Goal: Task Accomplishment & Management: Complete application form

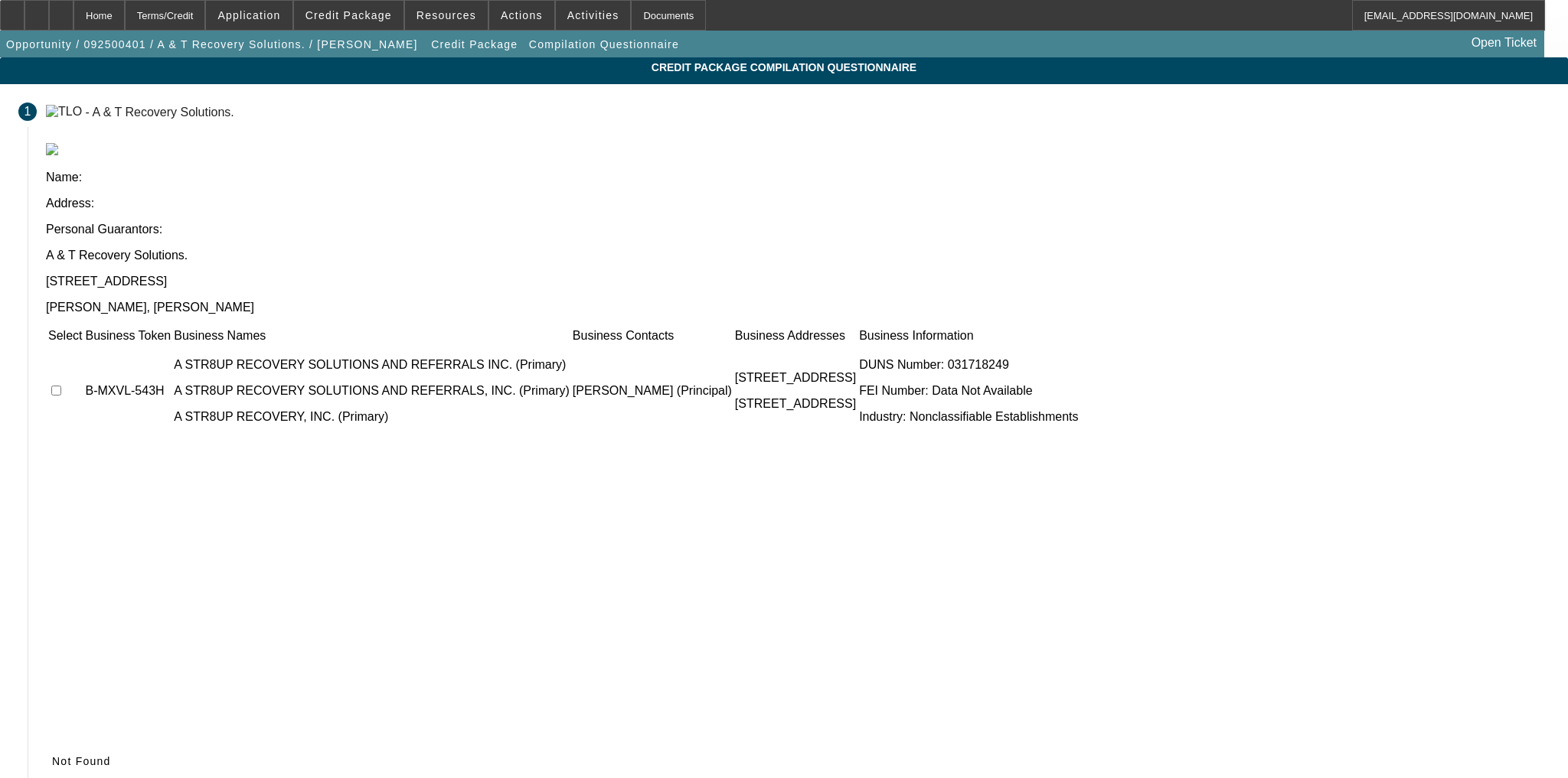
click at [1448, 367] on app-compilation-stepper "Credit Package Compilation Questionnaire 1 - A & T Recovery Solutions. Name: Ad…" at bounding box center [784, 453] width 1568 height 791
click at [111, 755] on span "Not Found" at bounding box center [81, 761] width 59 height 13
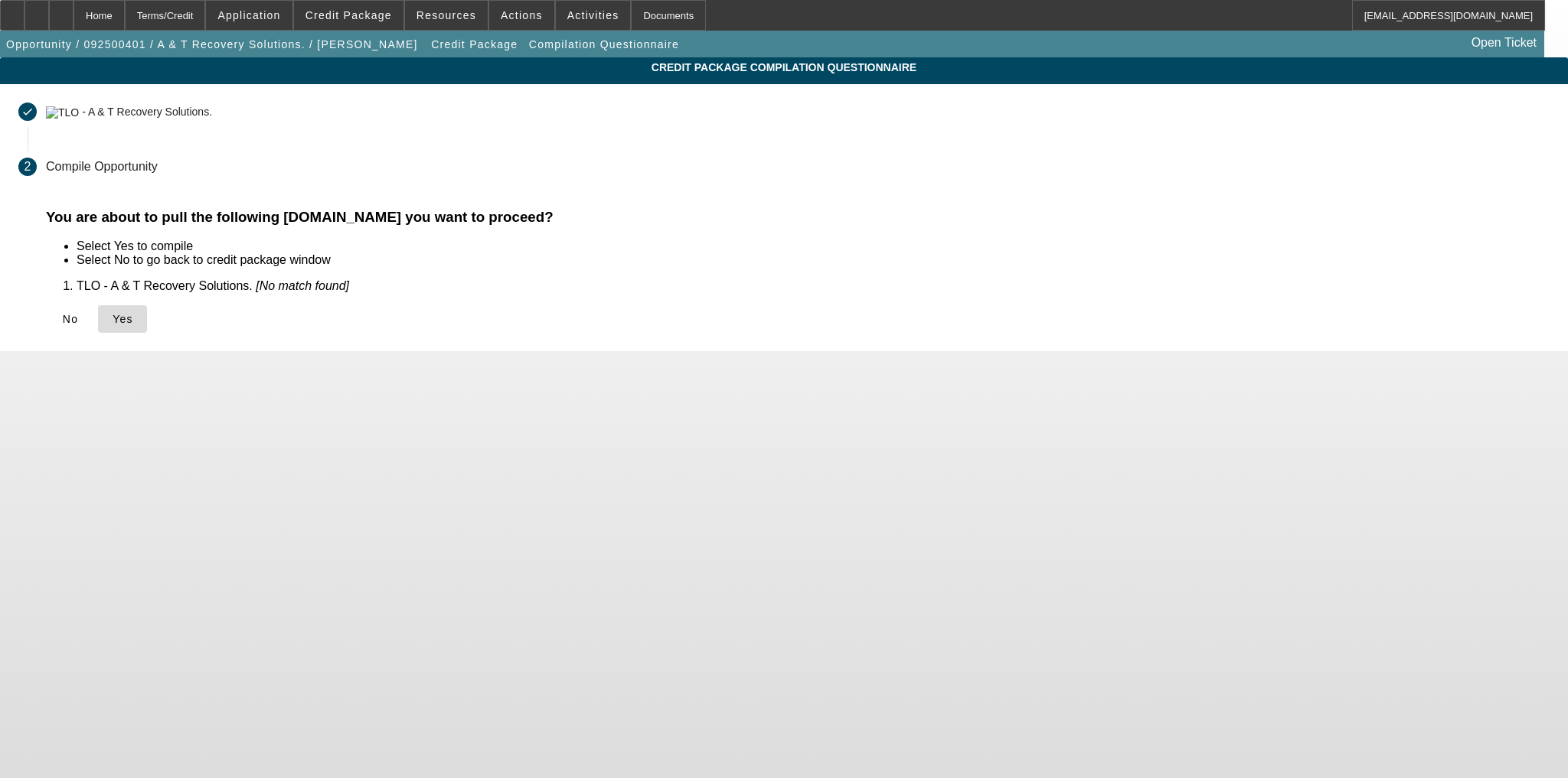
click at [147, 331] on span at bounding box center [123, 319] width 49 height 37
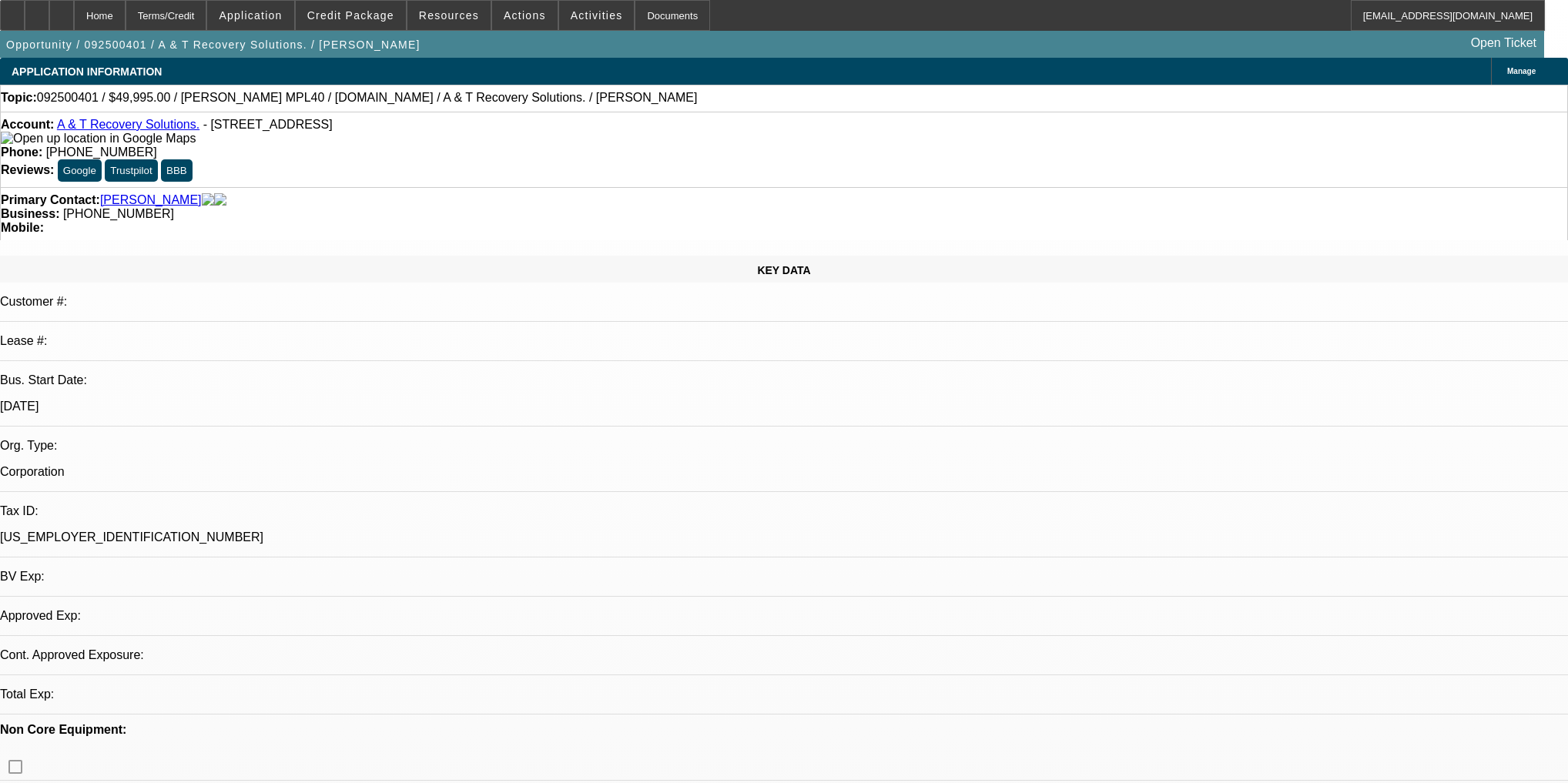
select select "0"
select select "2"
select select "0.1"
select select "4"
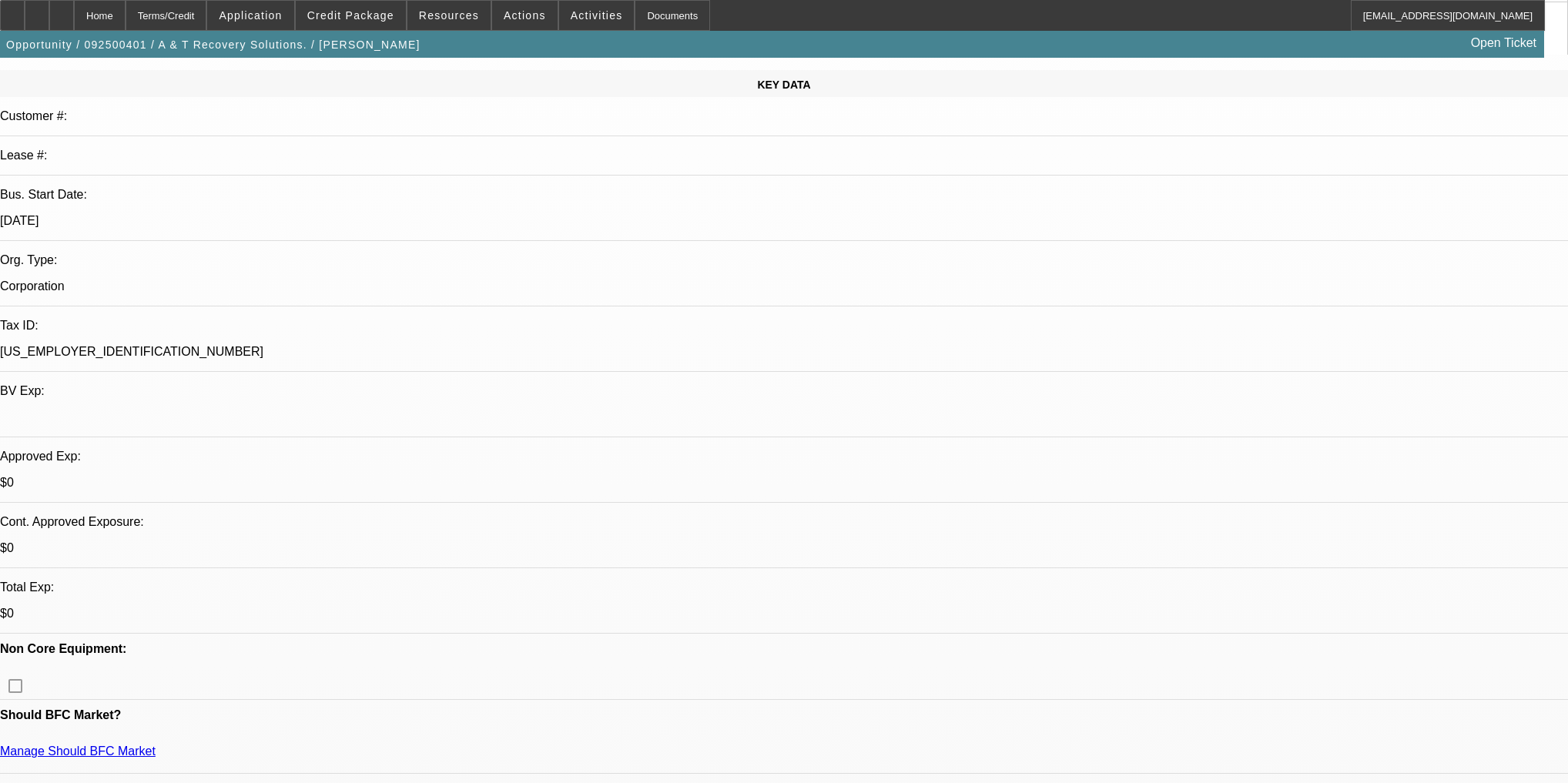
scroll to position [185, 0]
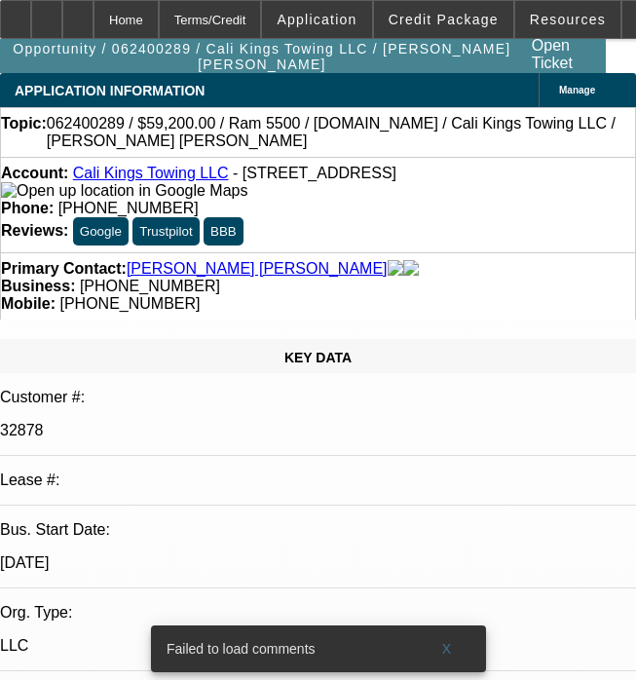
select select "0"
select select "2"
select select "0.1"
select select "4"
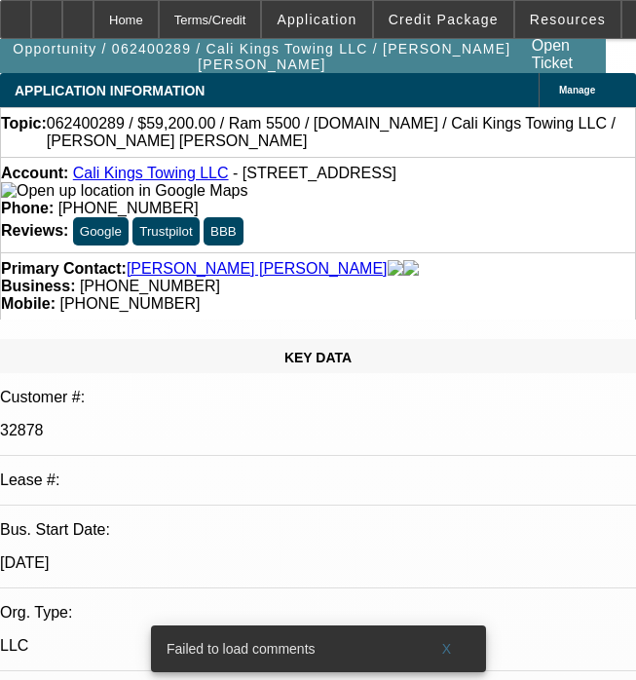
select select "0"
select select "2"
select select "0.1"
select select "4"
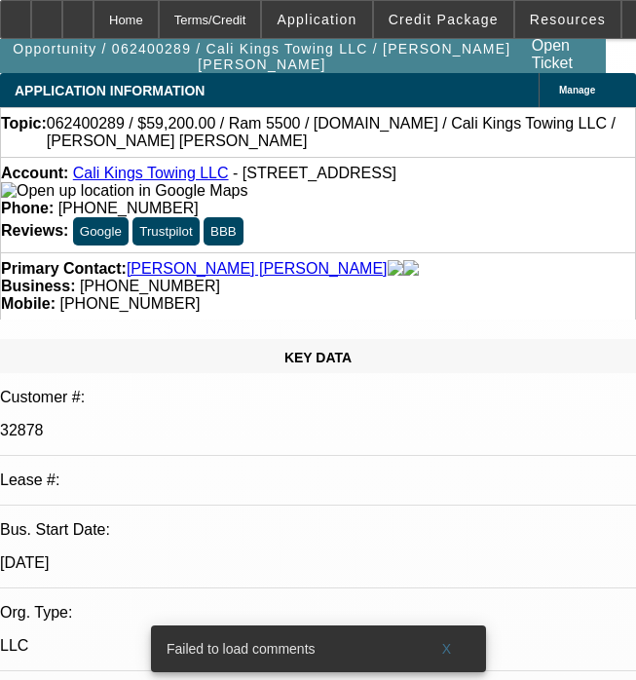
select select "0.15"
select select "2"
select select "0.1"
select select "4"
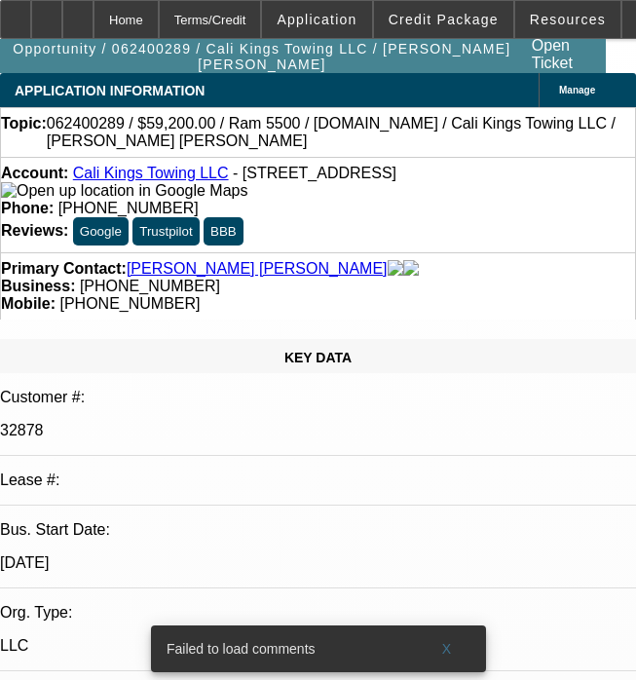
select select "0.2"
select select "2"
select select "0.1"
select select "4"
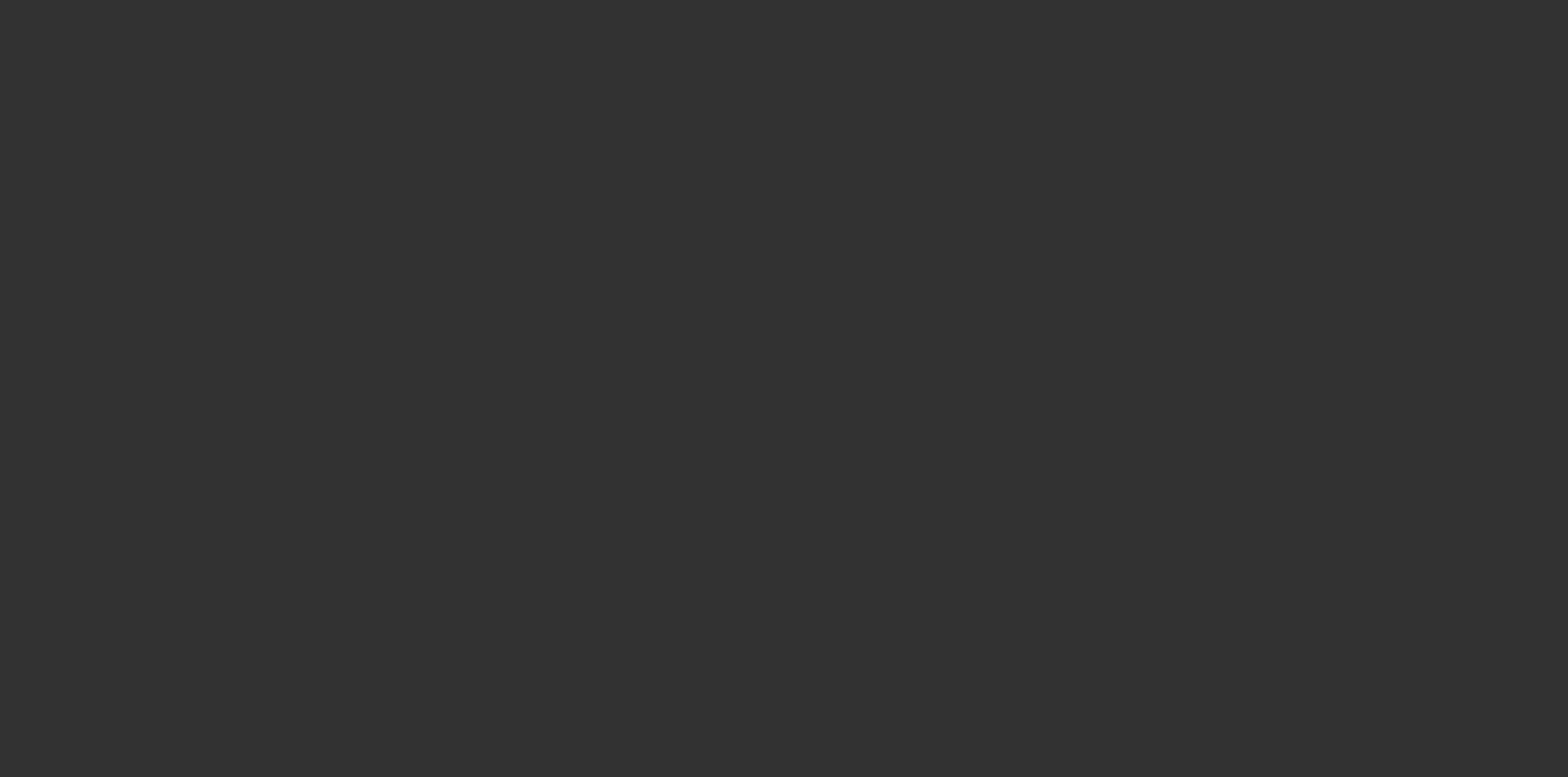
select select "0.2"
select select "0"
select select "2"
select select "0.1"
select select "4"
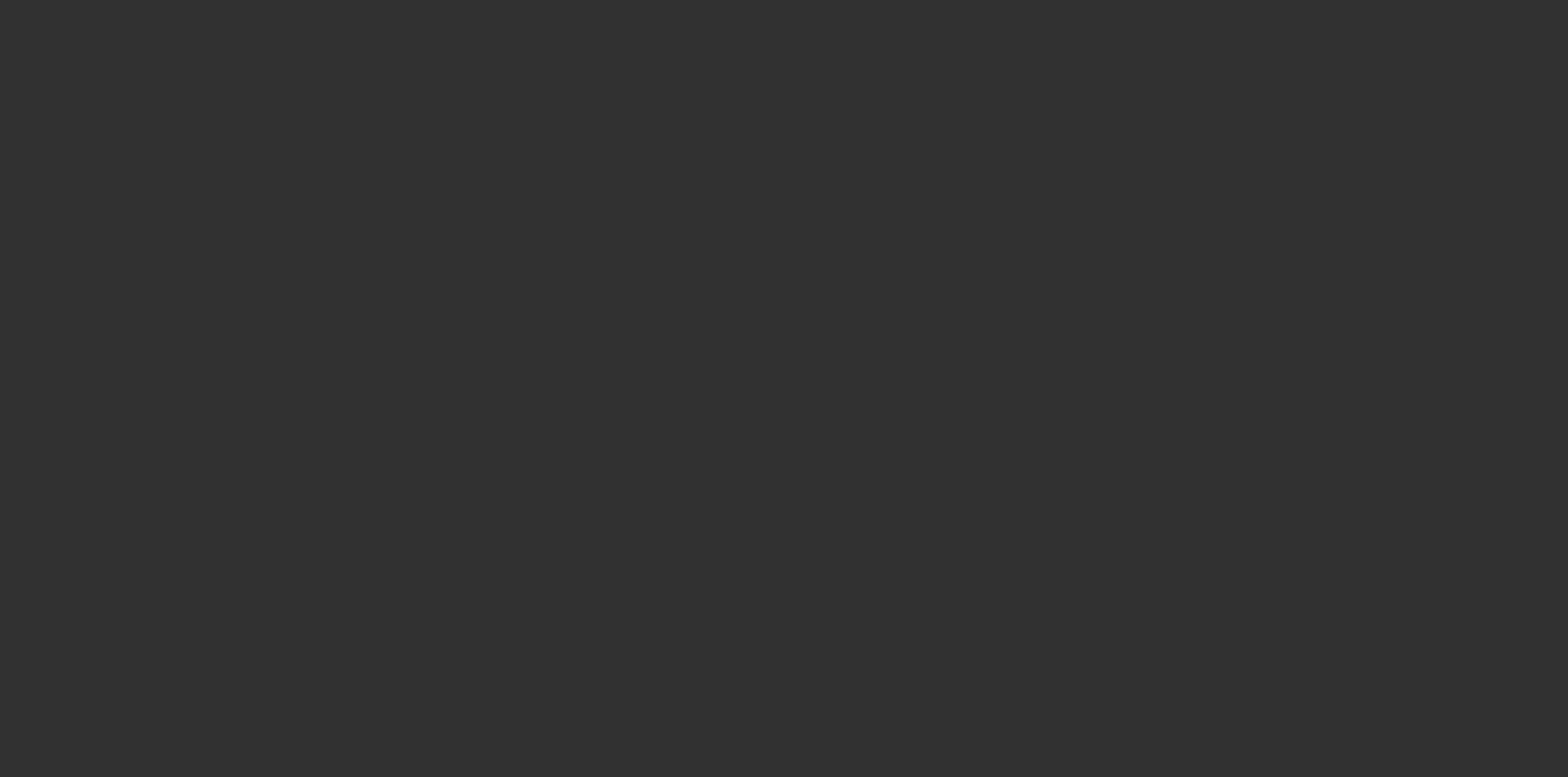
select select "0.2"
select select "0"
select select "3"
select select "0.1"
select select "4"
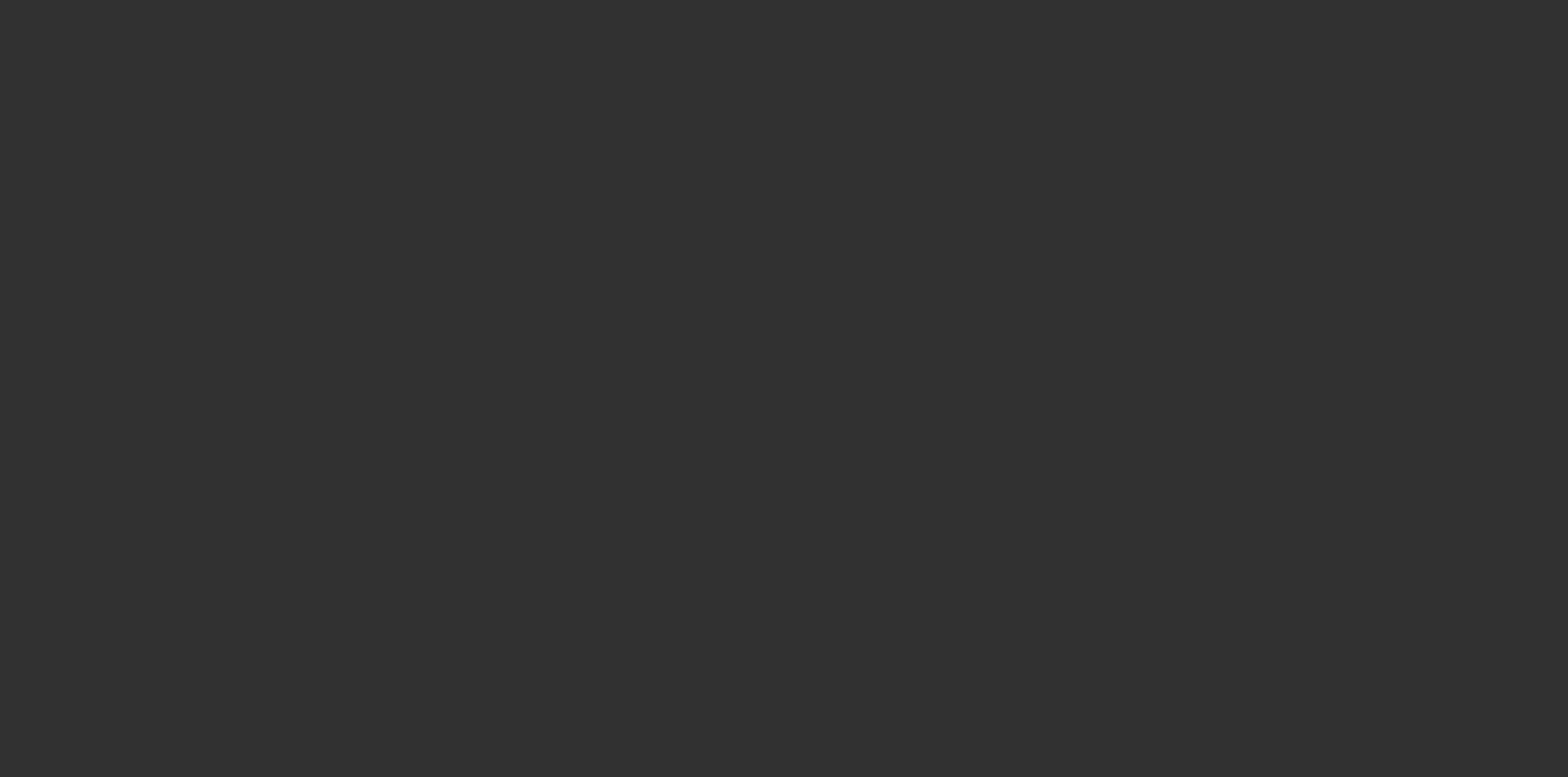
select select "0.2"
select select "0"
select select "3"
select select "0"
select select "6"
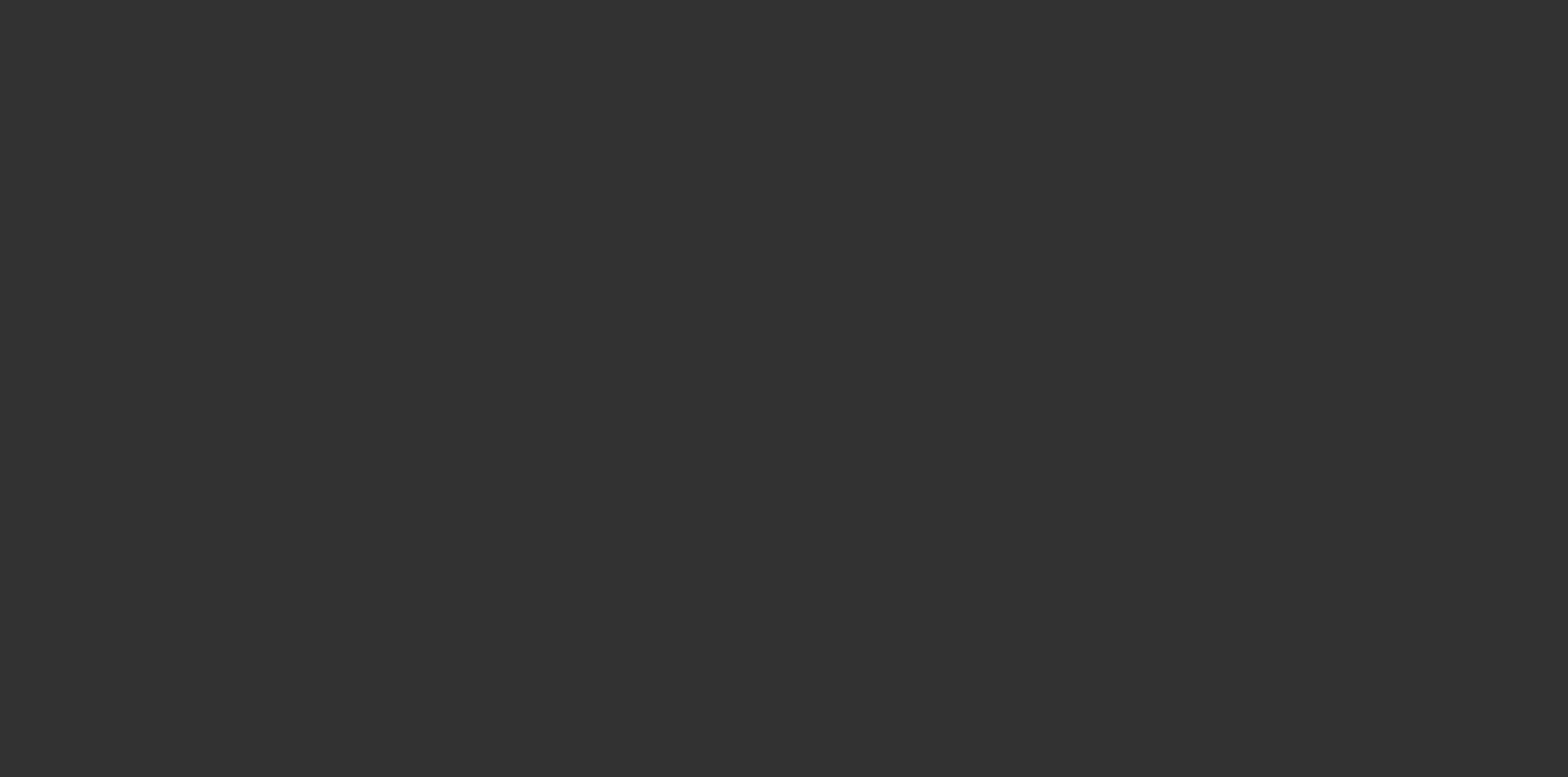
select select "2"
select select "0"
select select "6"
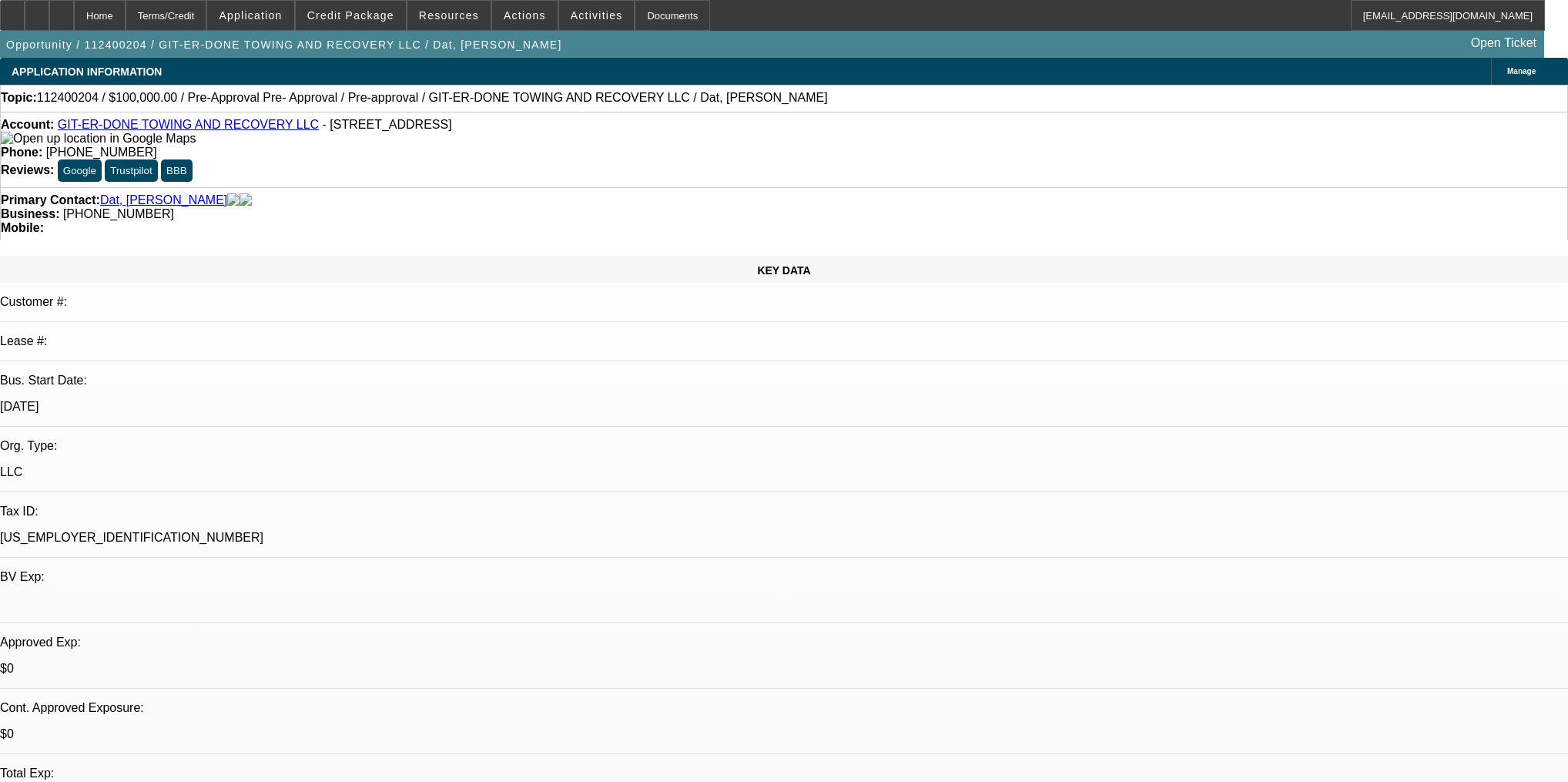
select select "0"
select select "6"
select select "0"
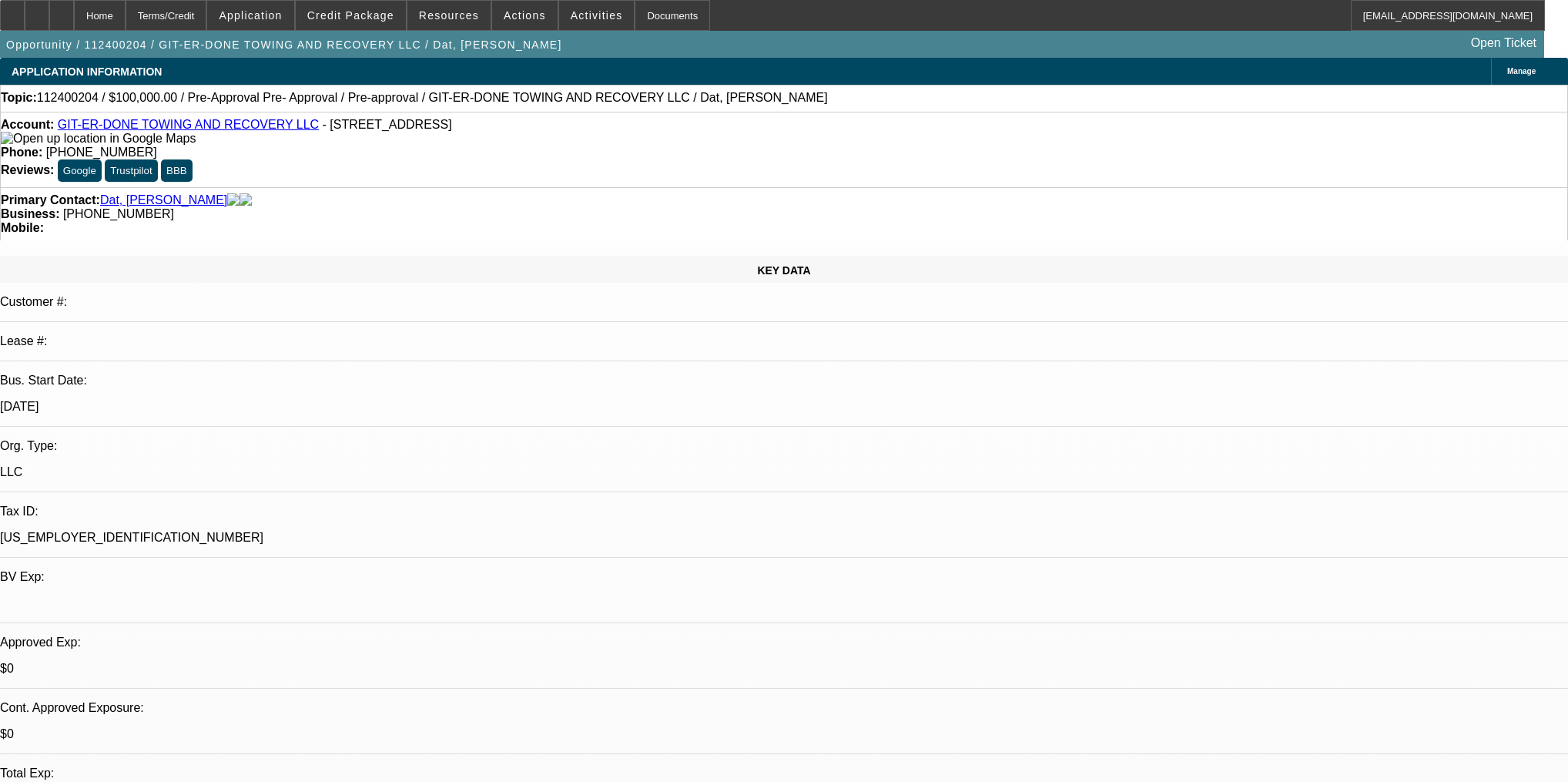
select select "0"
select select "6"
select select "0"
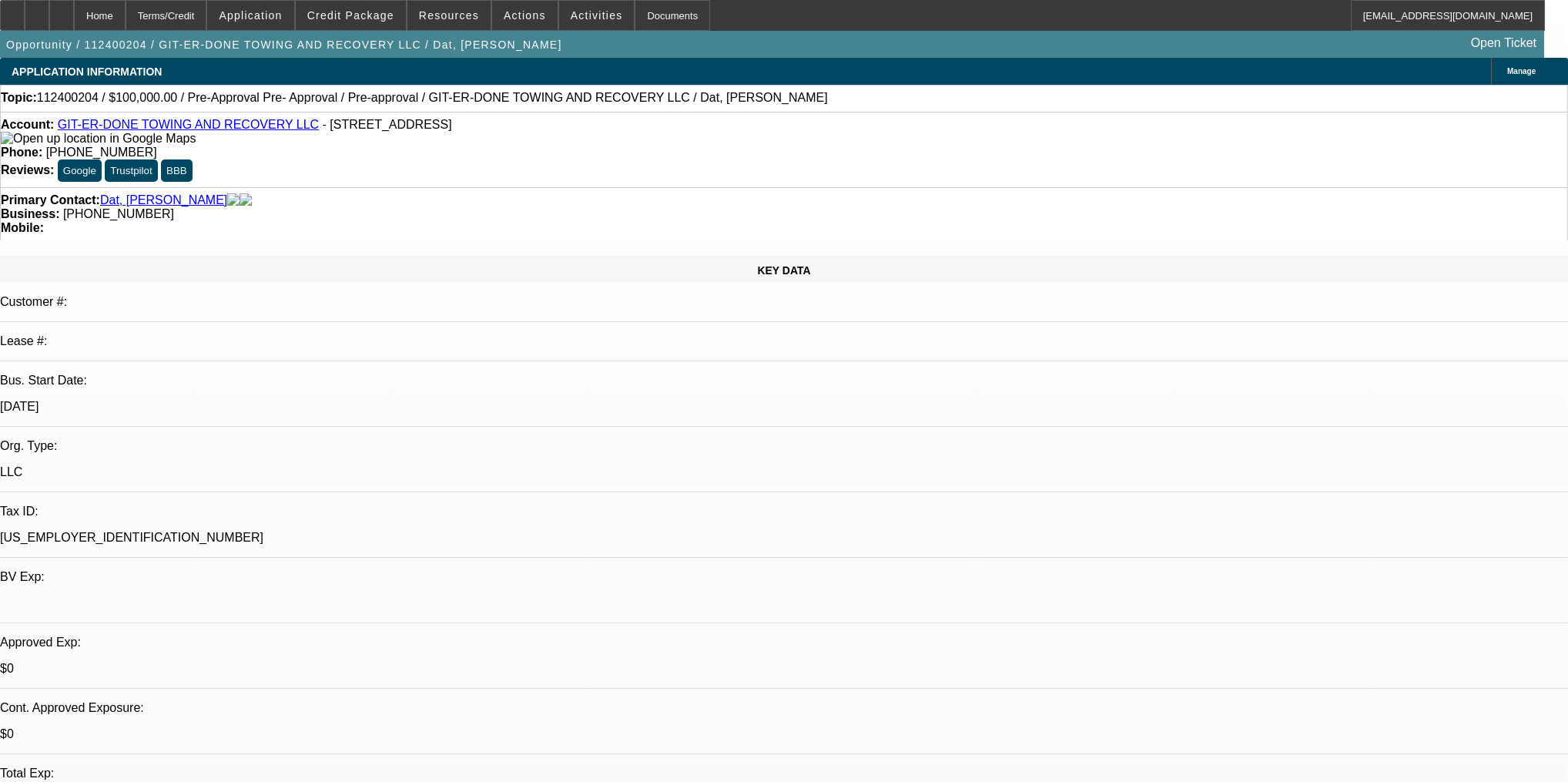
select select "0"
select select "6"
select select "0"
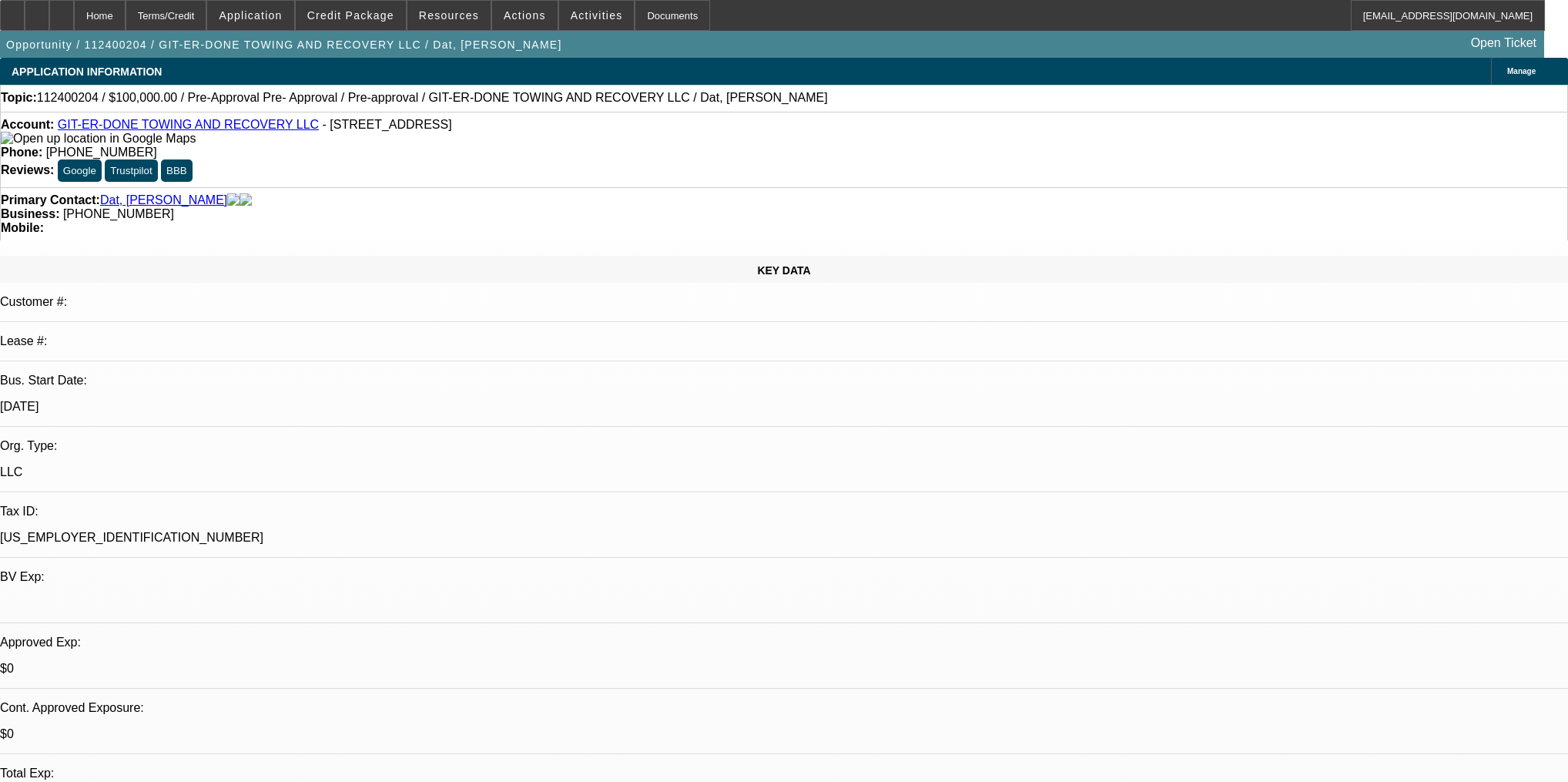
select select "6"
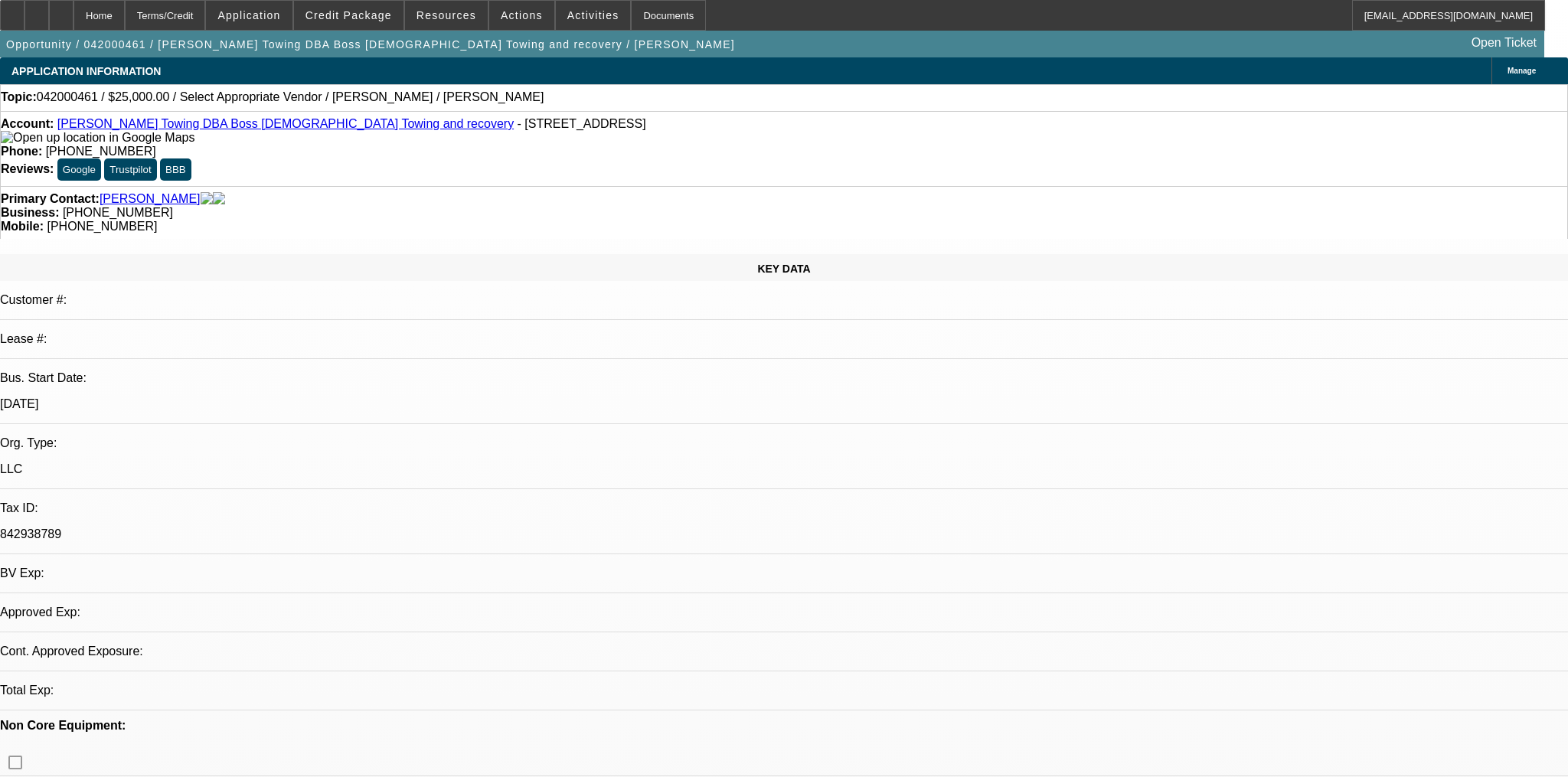
select select "0"
select select "2"
select select "0.1"
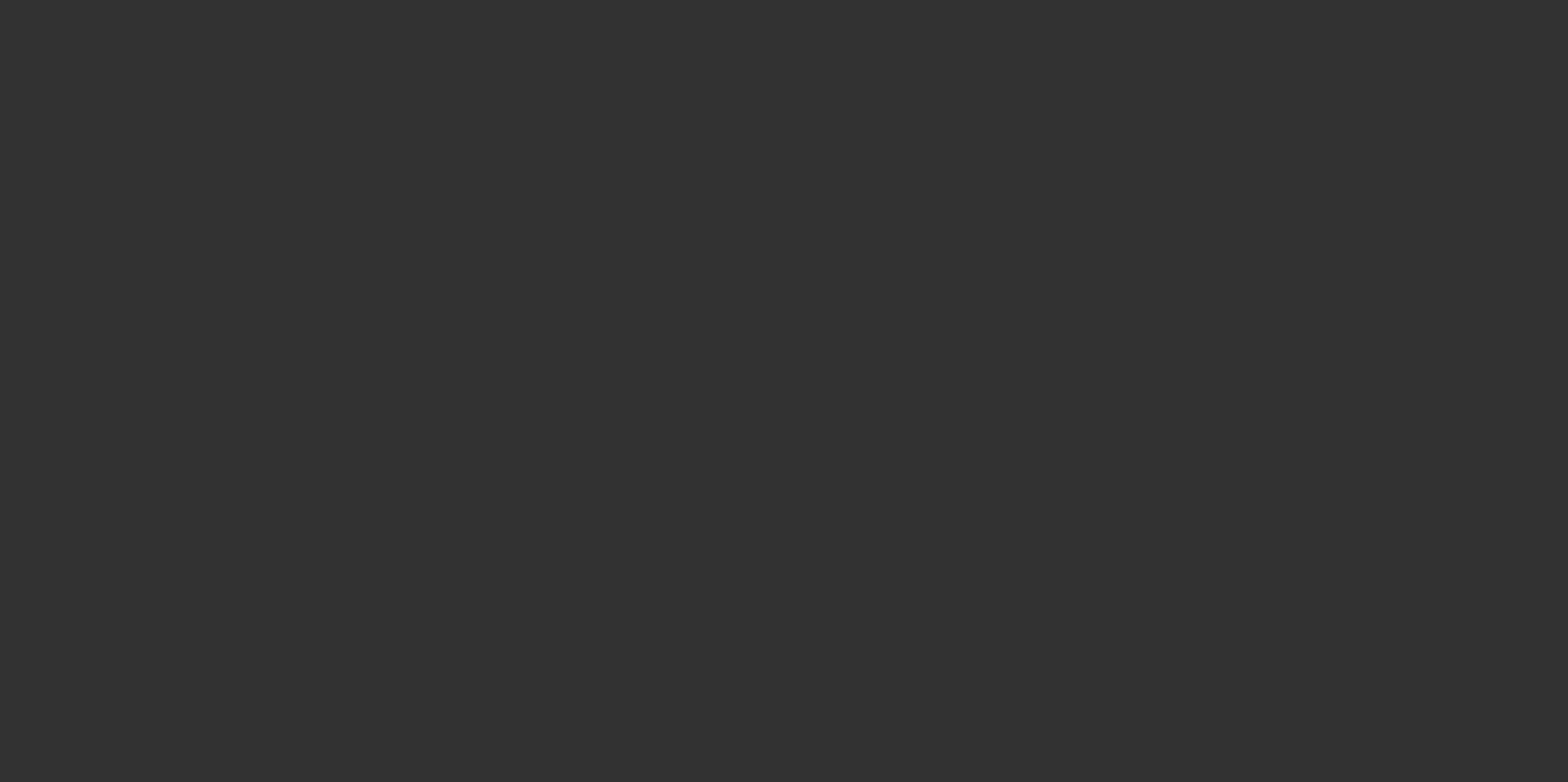
select select "0"
select select "2"
select select "0.1"
select select "4"
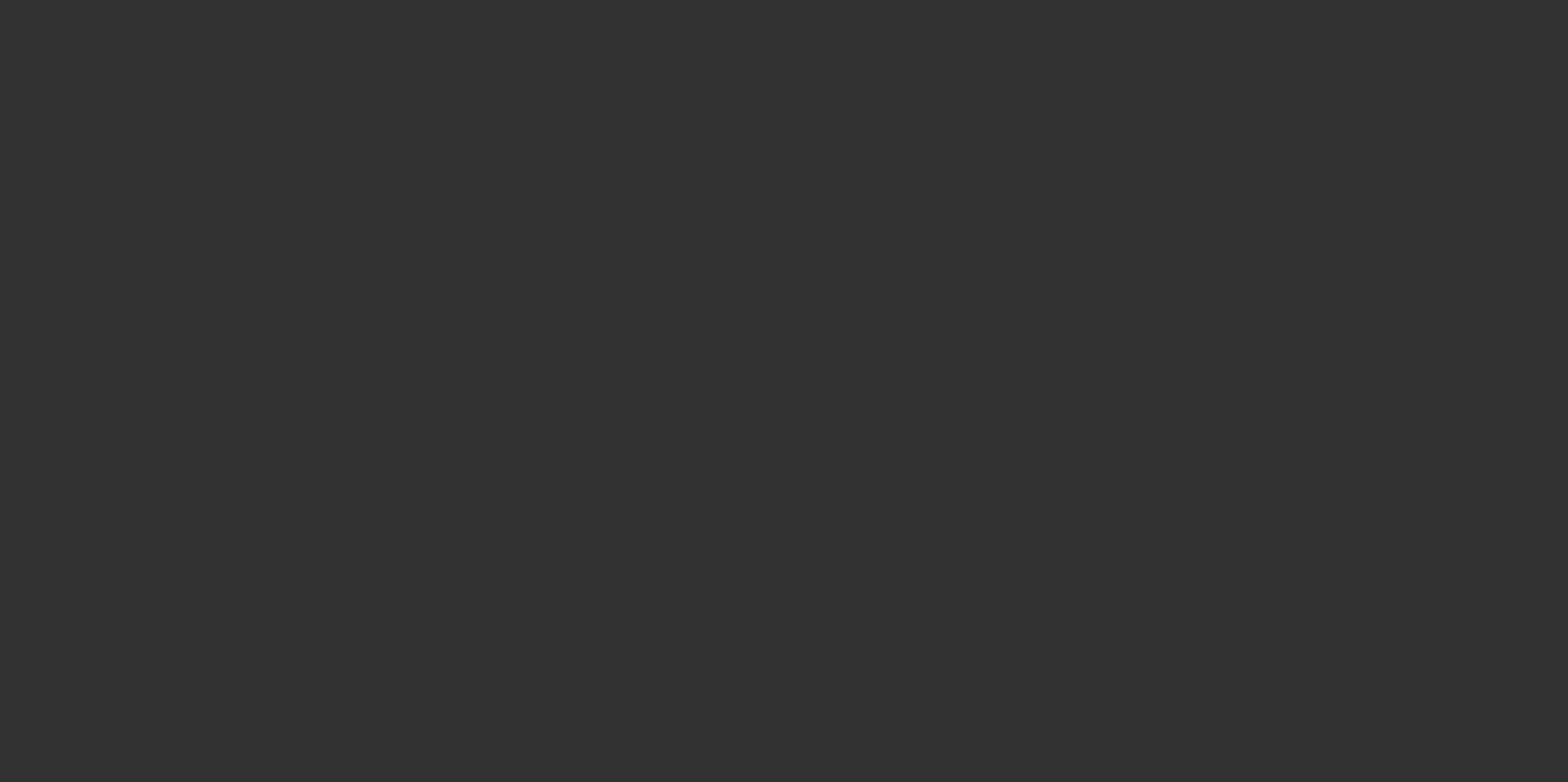
select select "0.1"
select select "2"
select select "0.1"
select select "4"
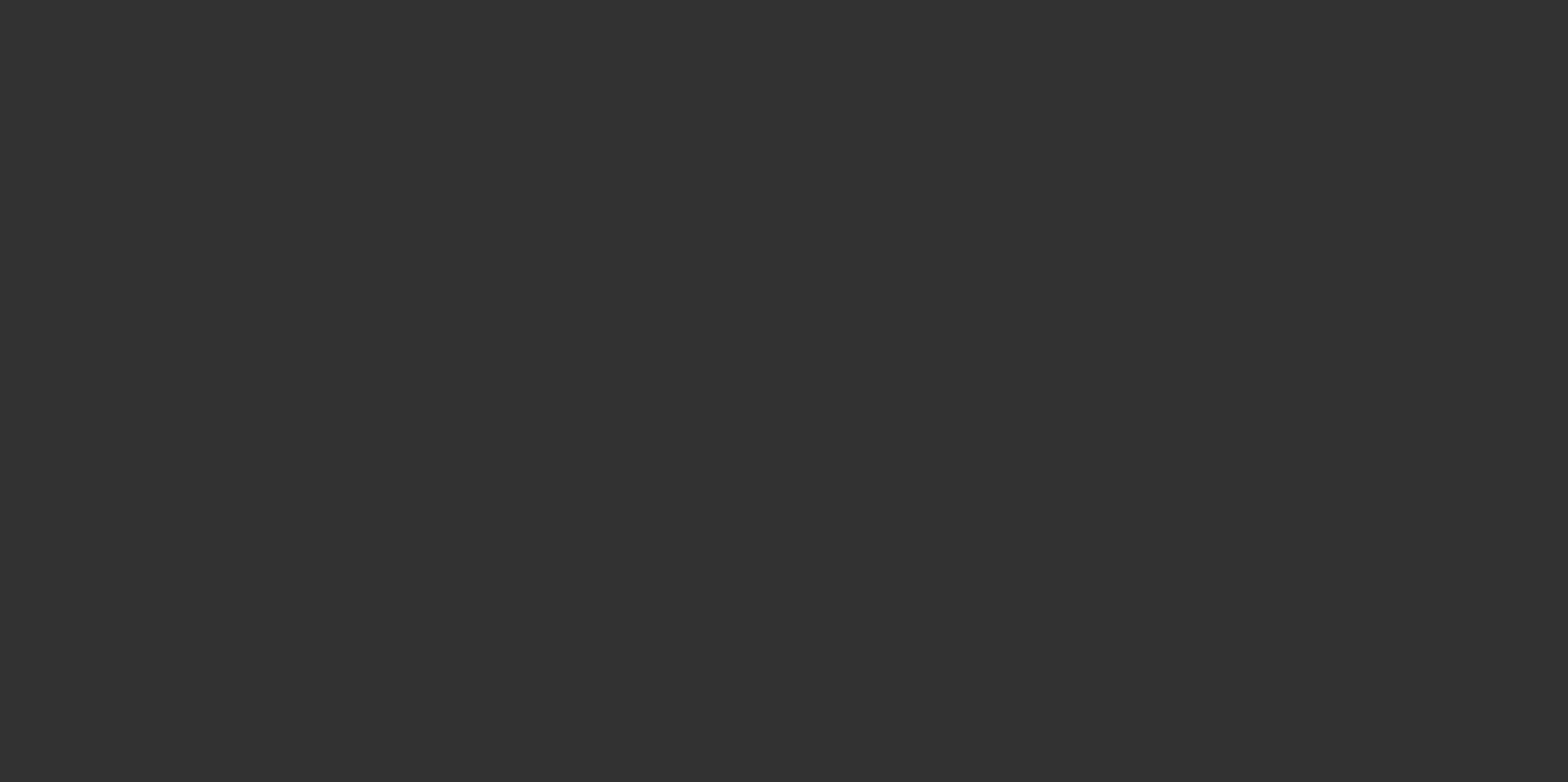
select select "0"
select select "2"
select select "0.1"
select select "4"
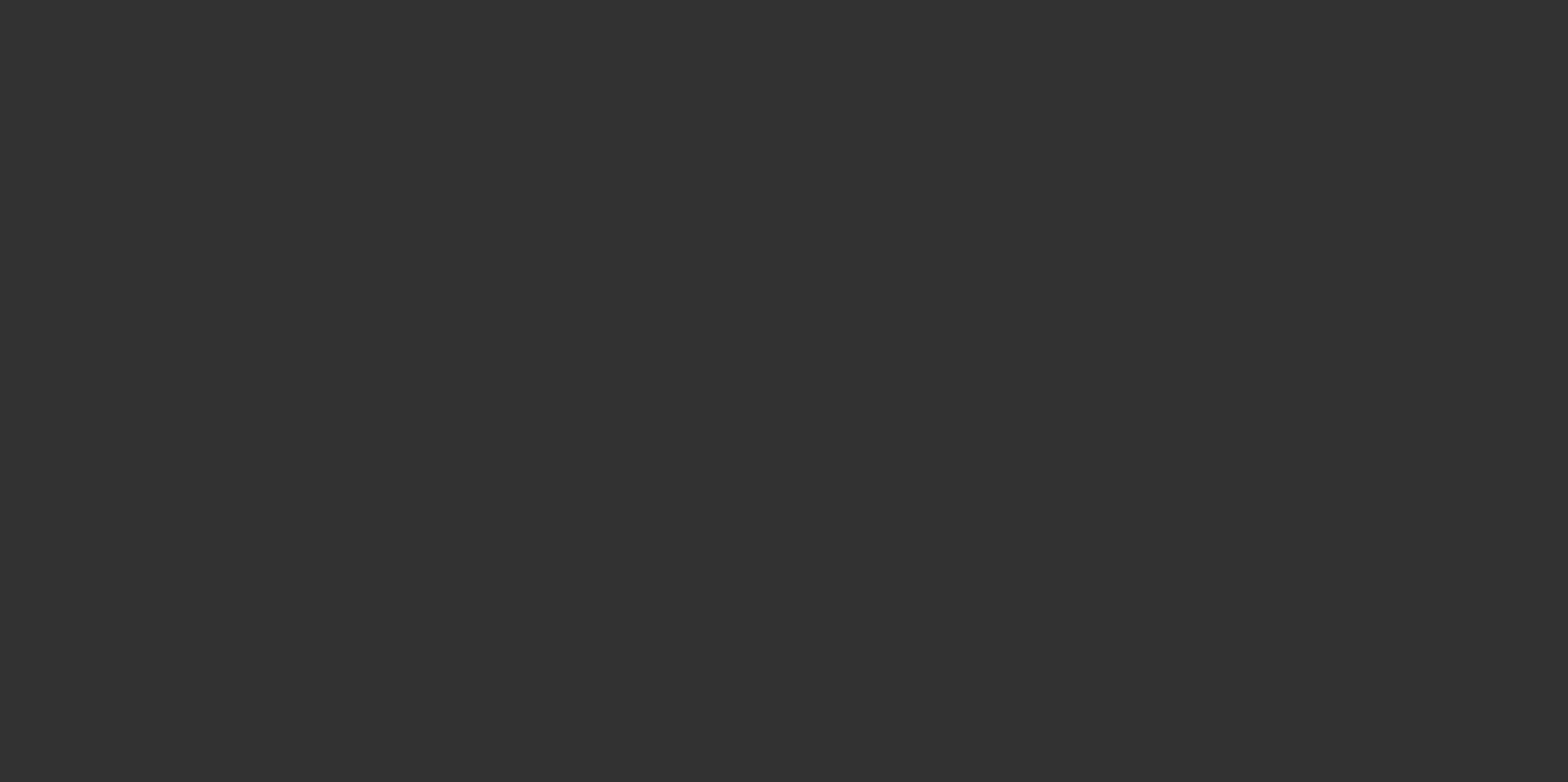
select select "0.1"
select select "2"
select select "0.1"
select select "4"
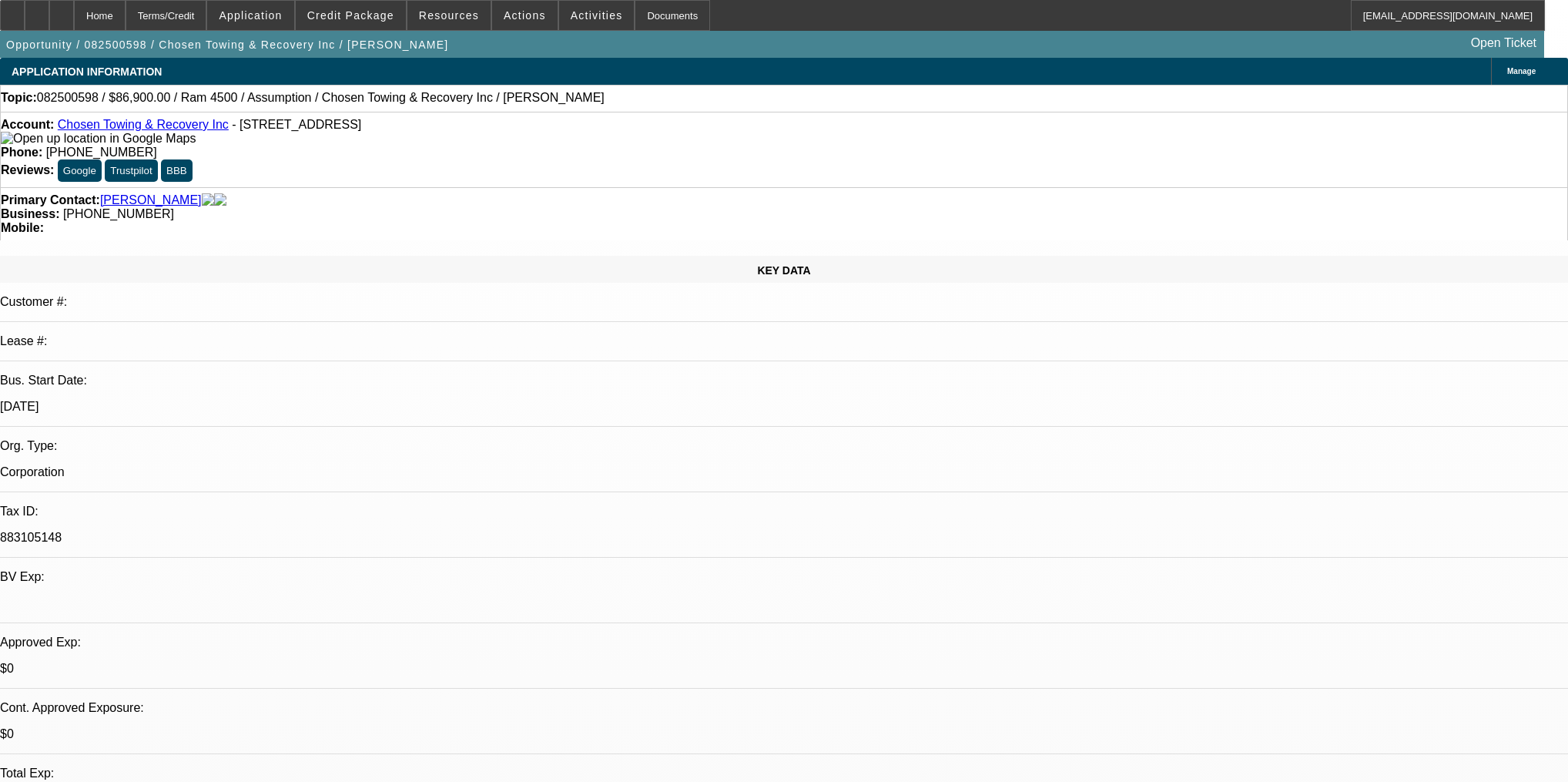
select select "0"
select select "0.1"
select select "4"
select select "0"
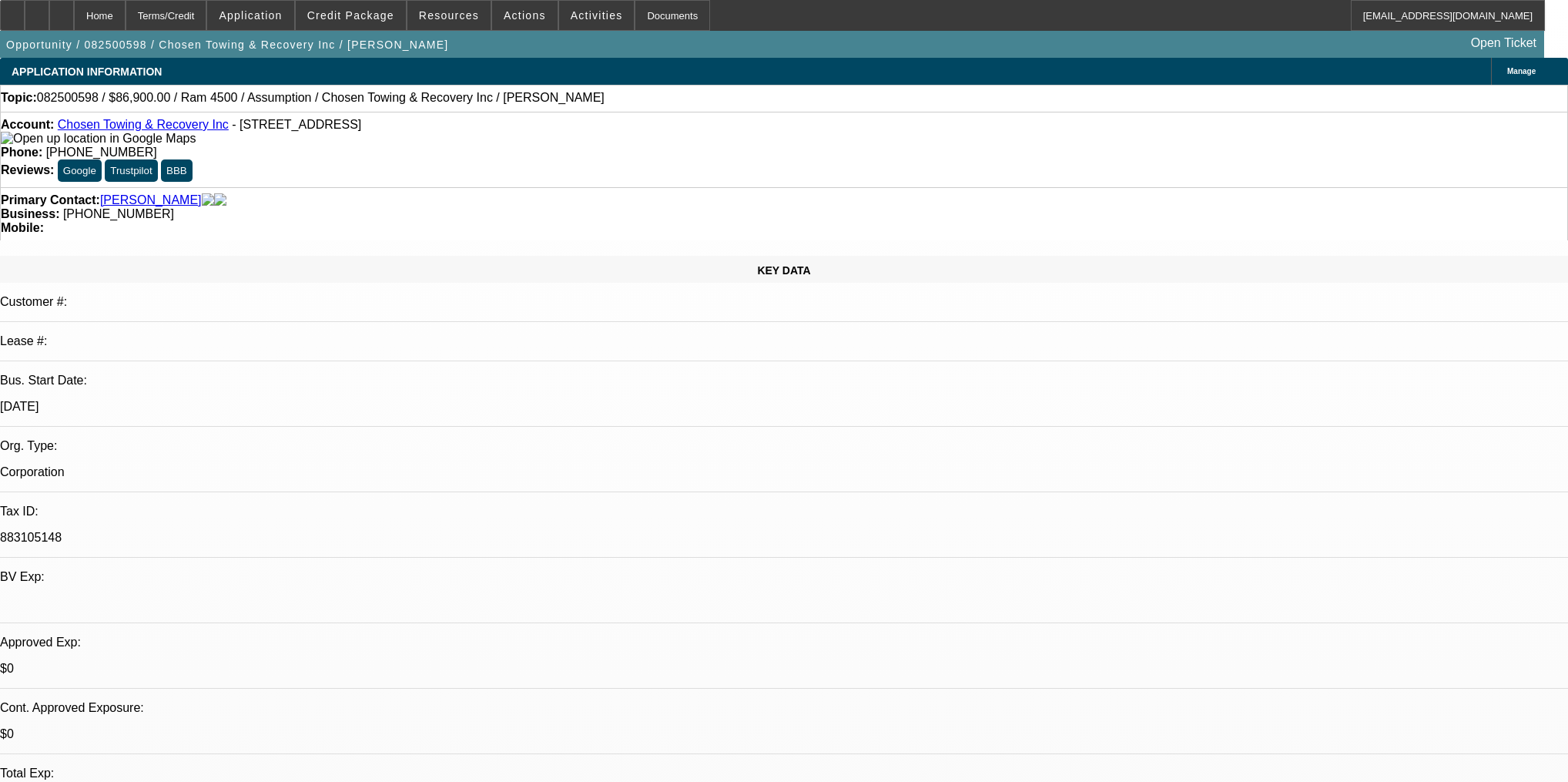
select select "0"
select select "6"
select select "0"
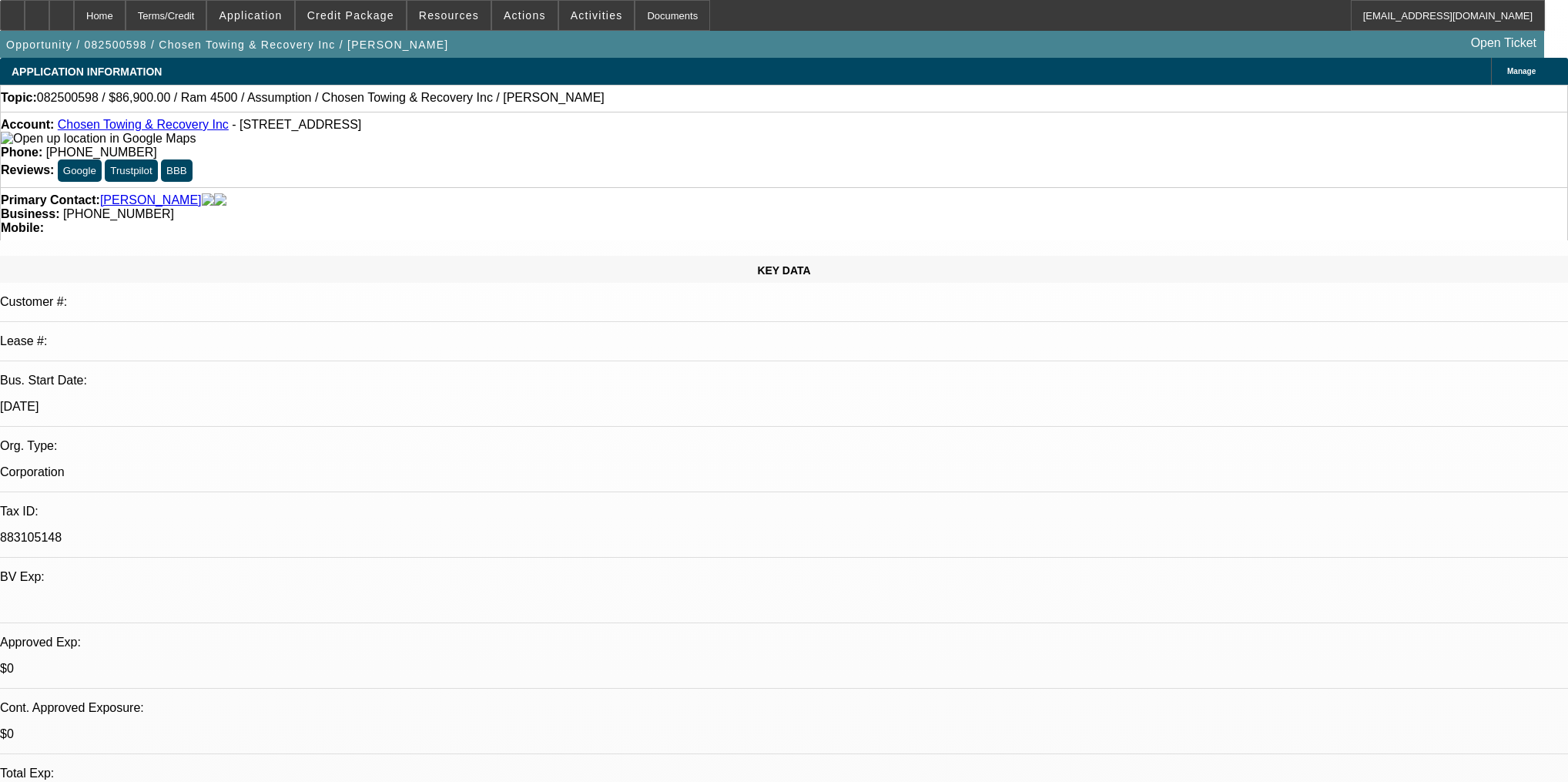
select select "0"
select select "6"
select select "0"
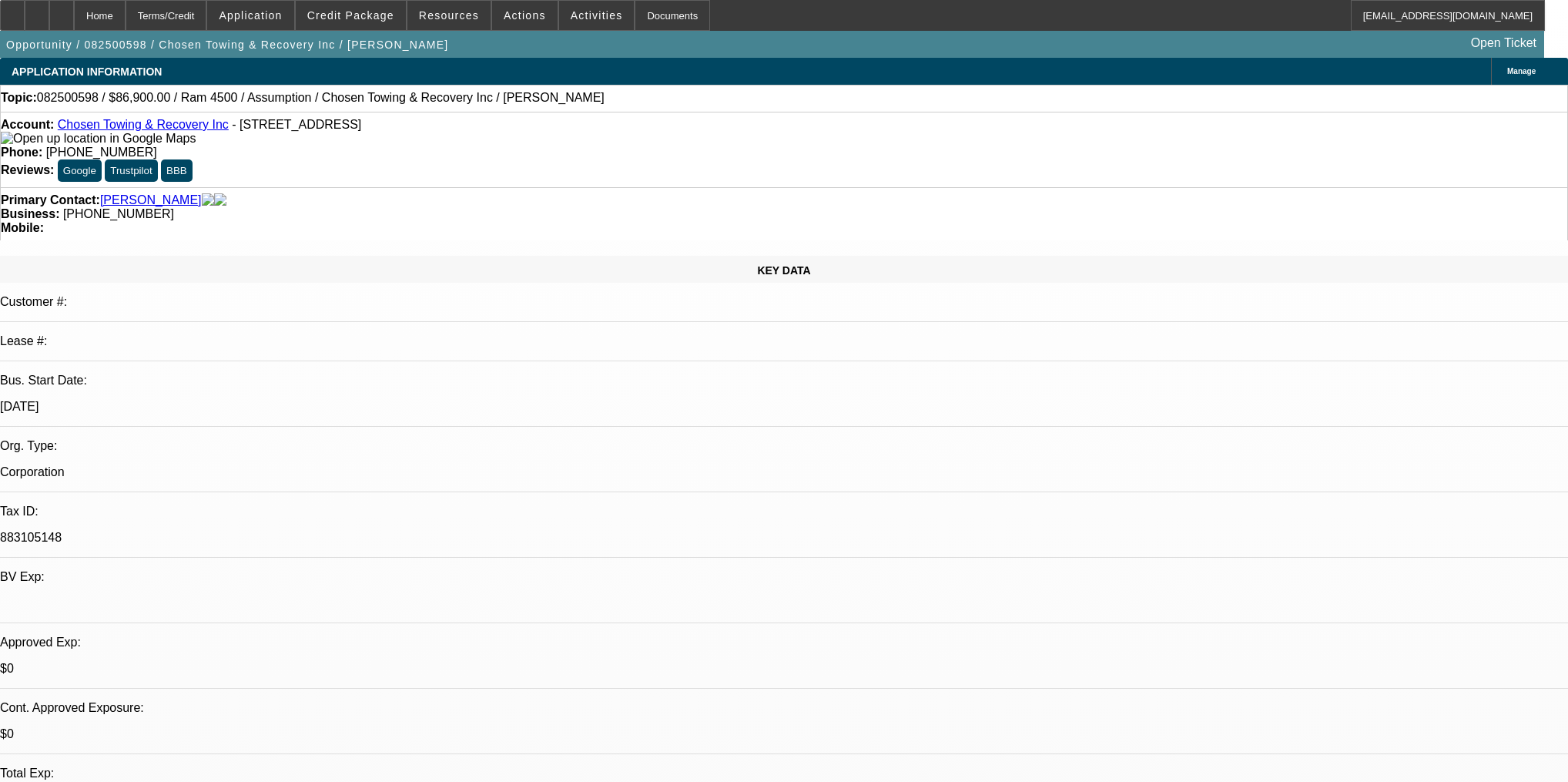
select select "6"
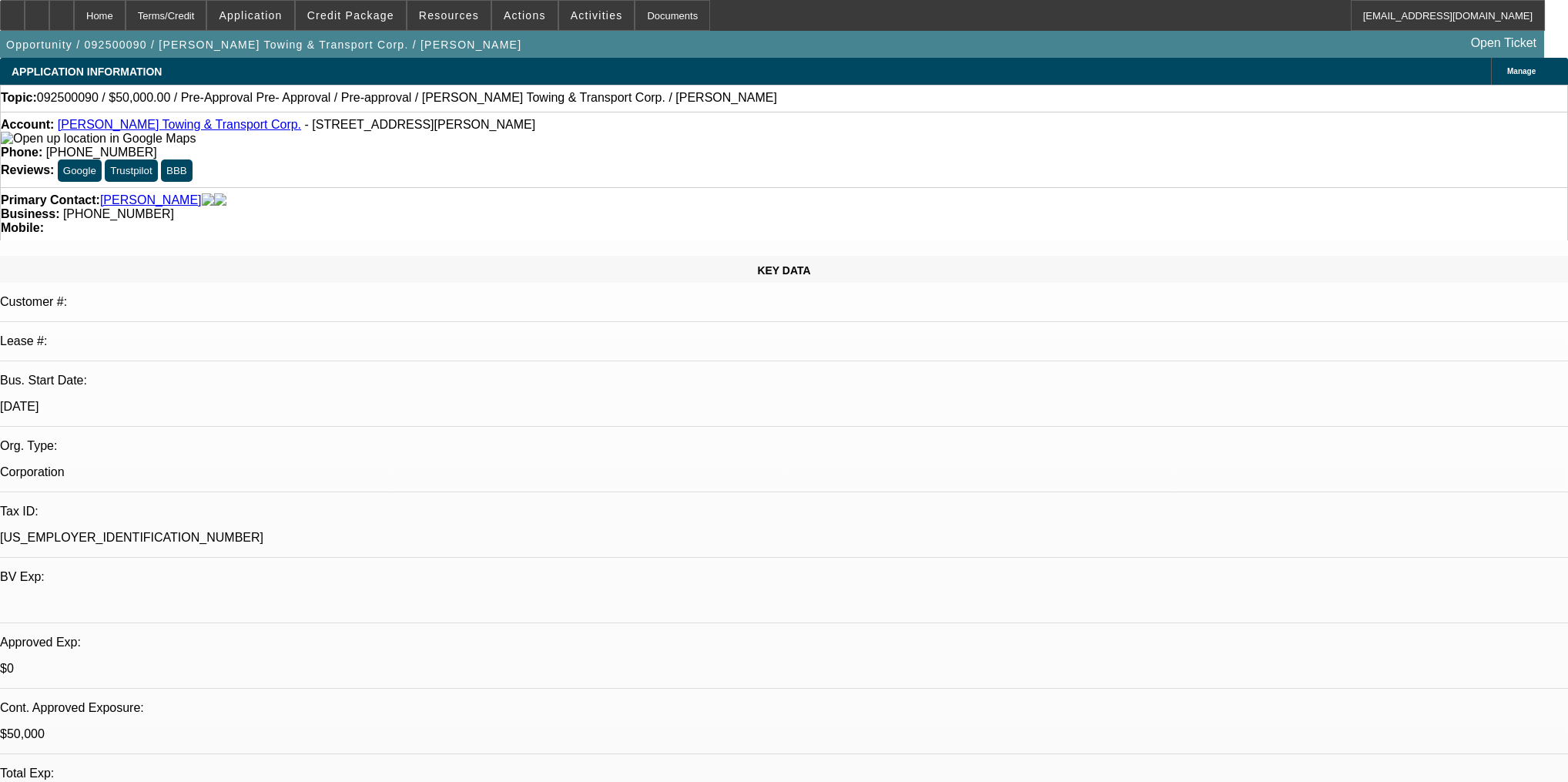
select select "0"
select select "2"
select select "0"
select select "1"
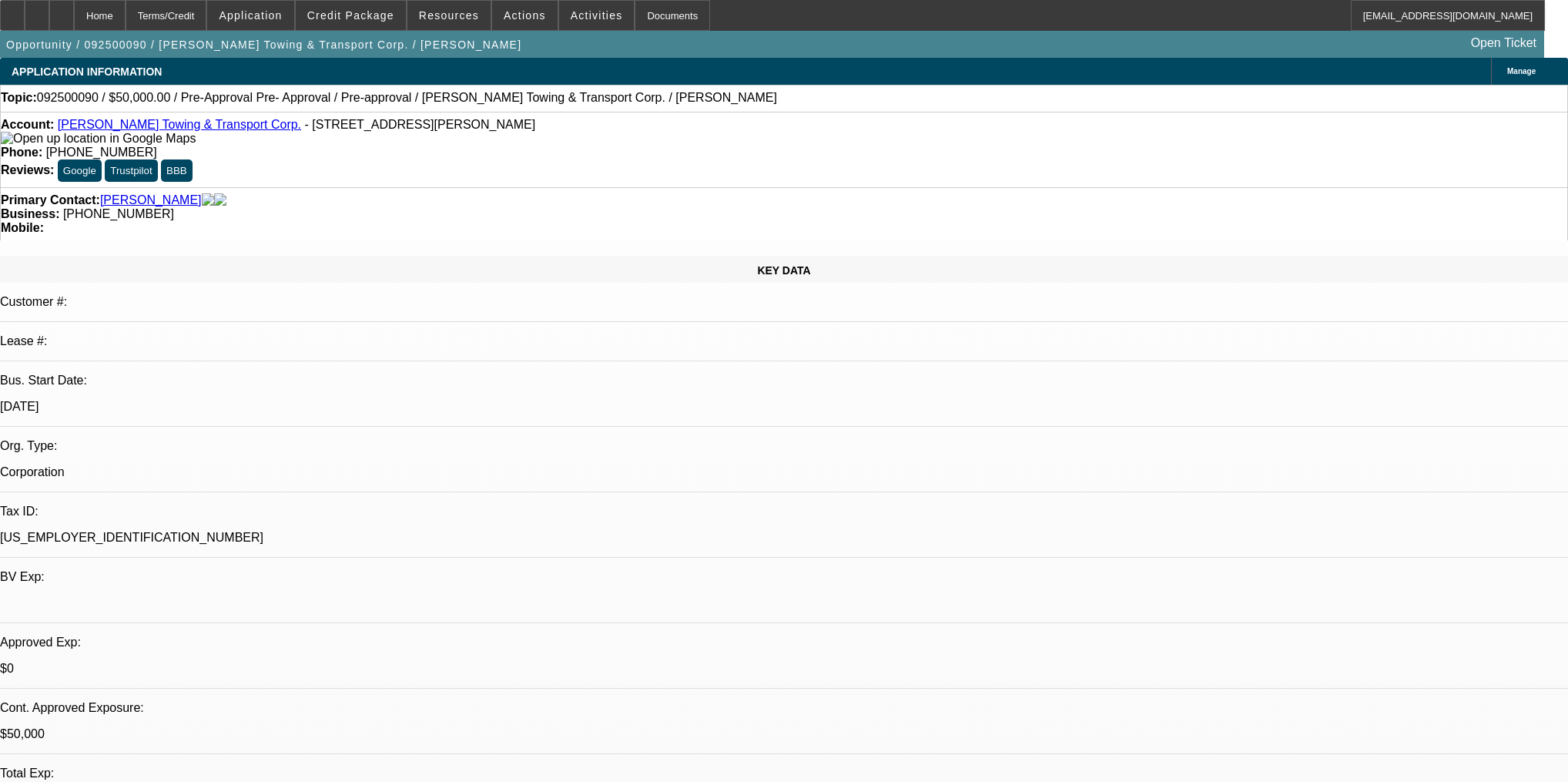
select select "0"
select select "2"
select select "0"
select select "1"
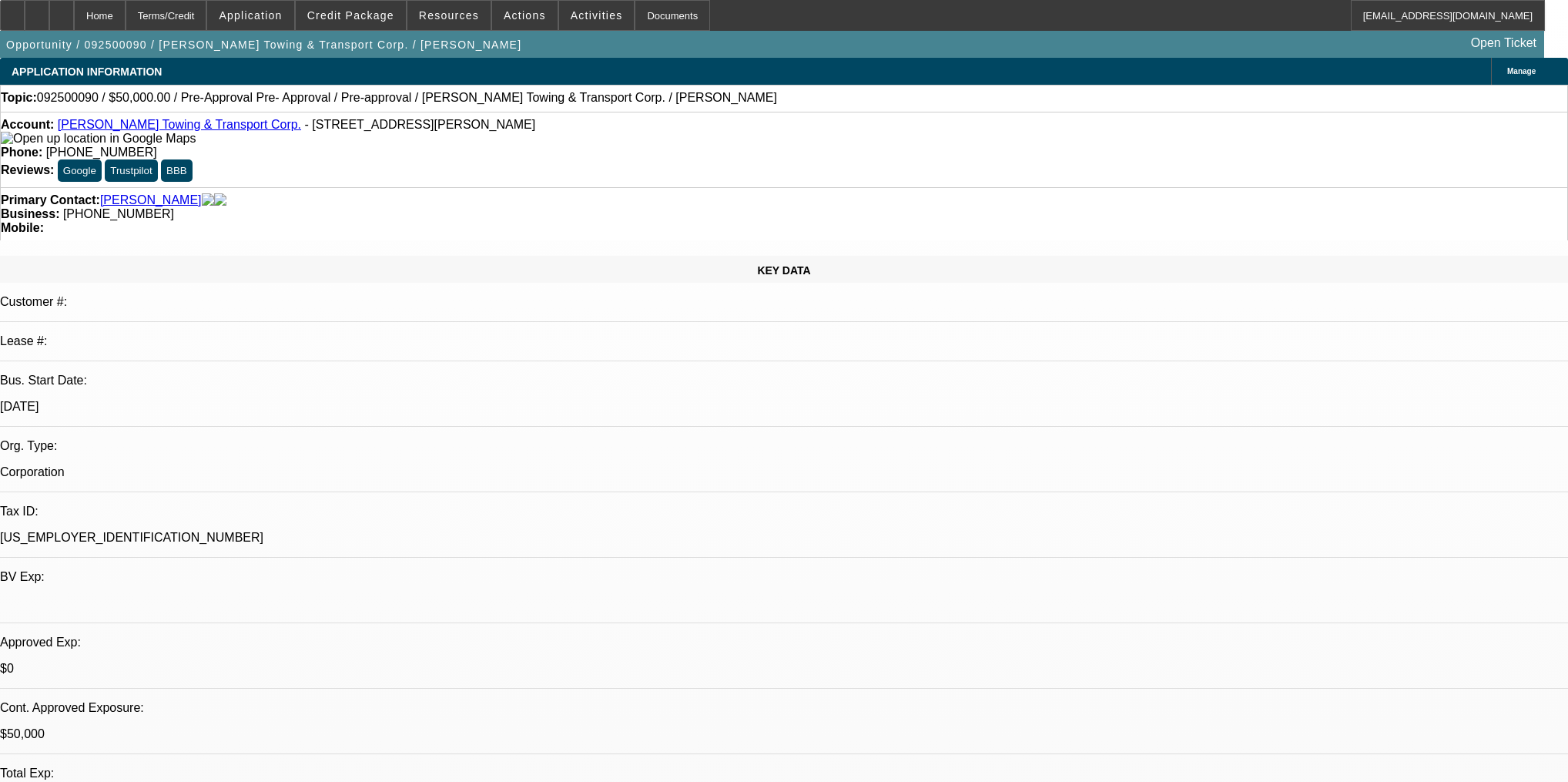
select select "0"
select select "0.1"
select select "4"
select select "0"
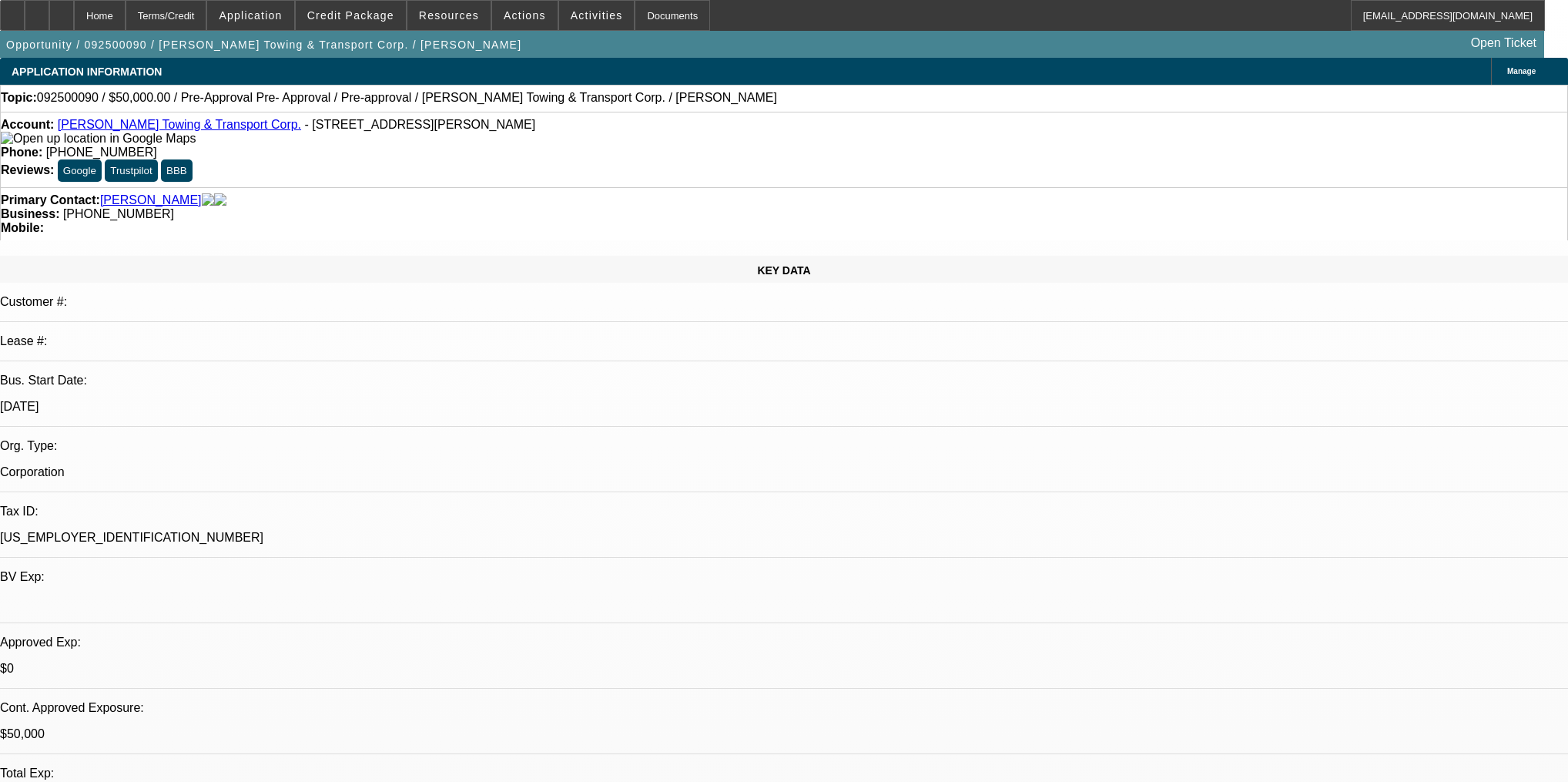
select select "0.1"
select select "4"
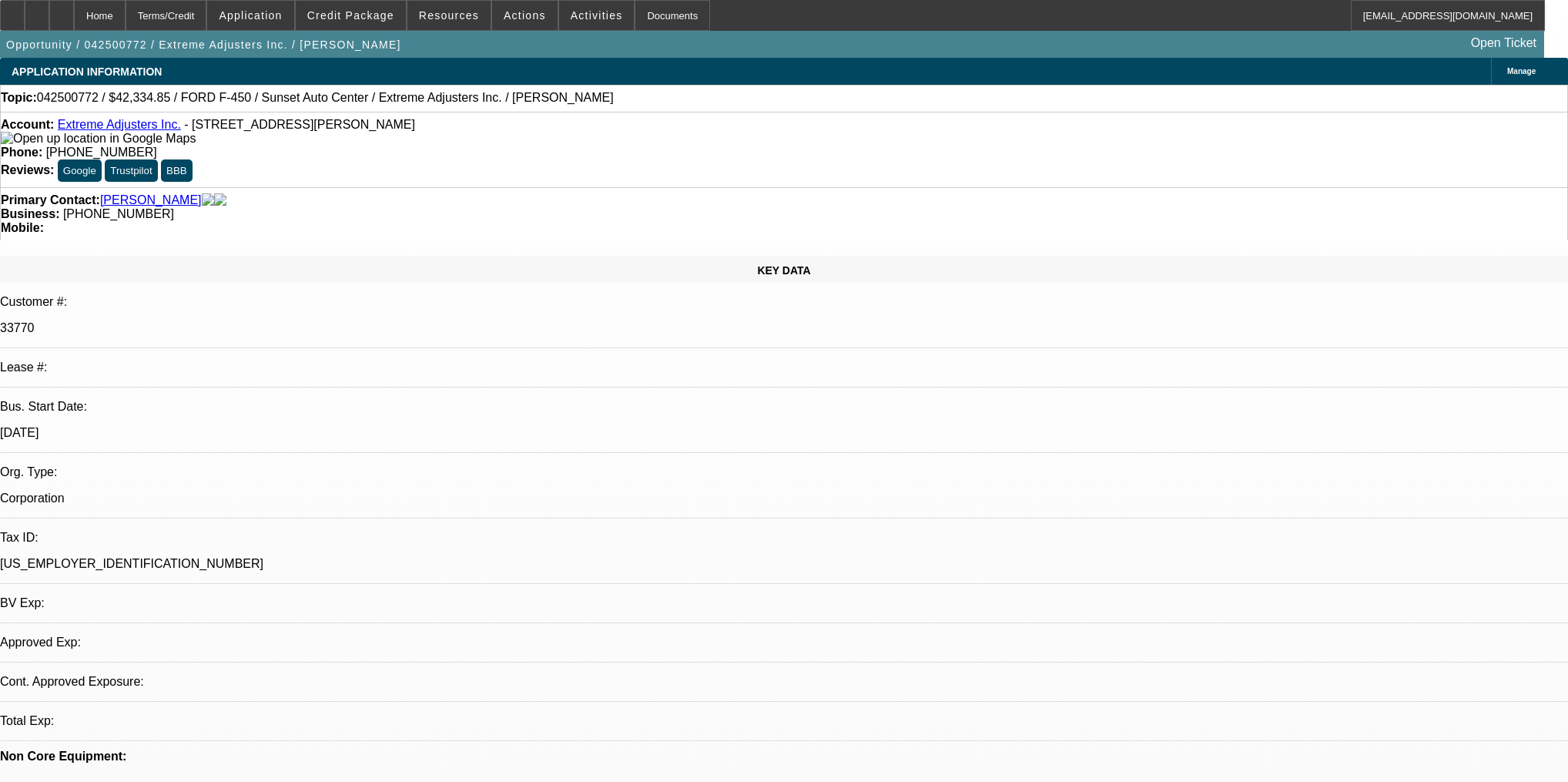
select select "0"
select select "2"
select select "0.1"
select select "4"
select select "0"
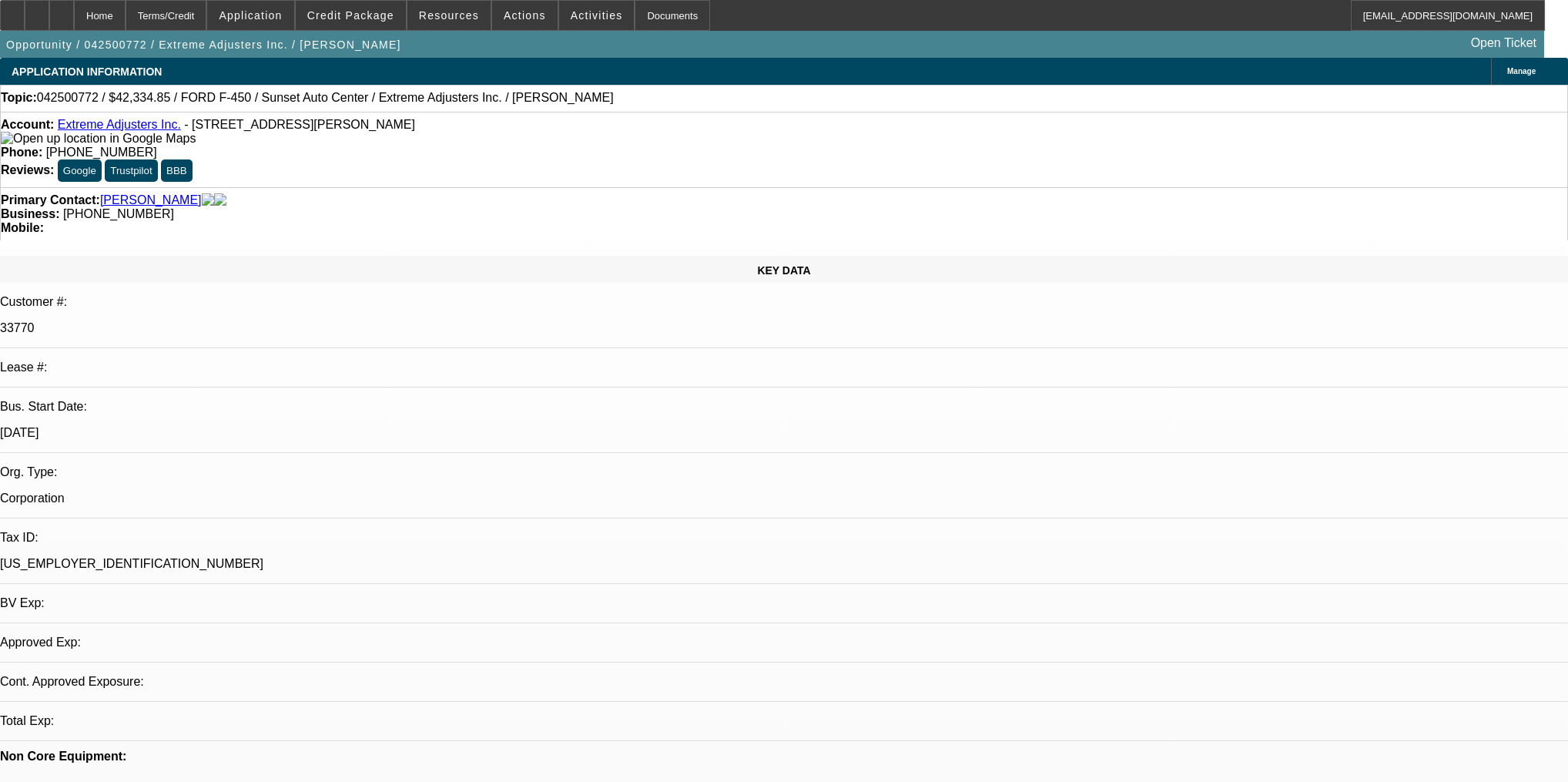
select select "2"
select select "0.1"
select select "4"
select select "0"
select select "2"
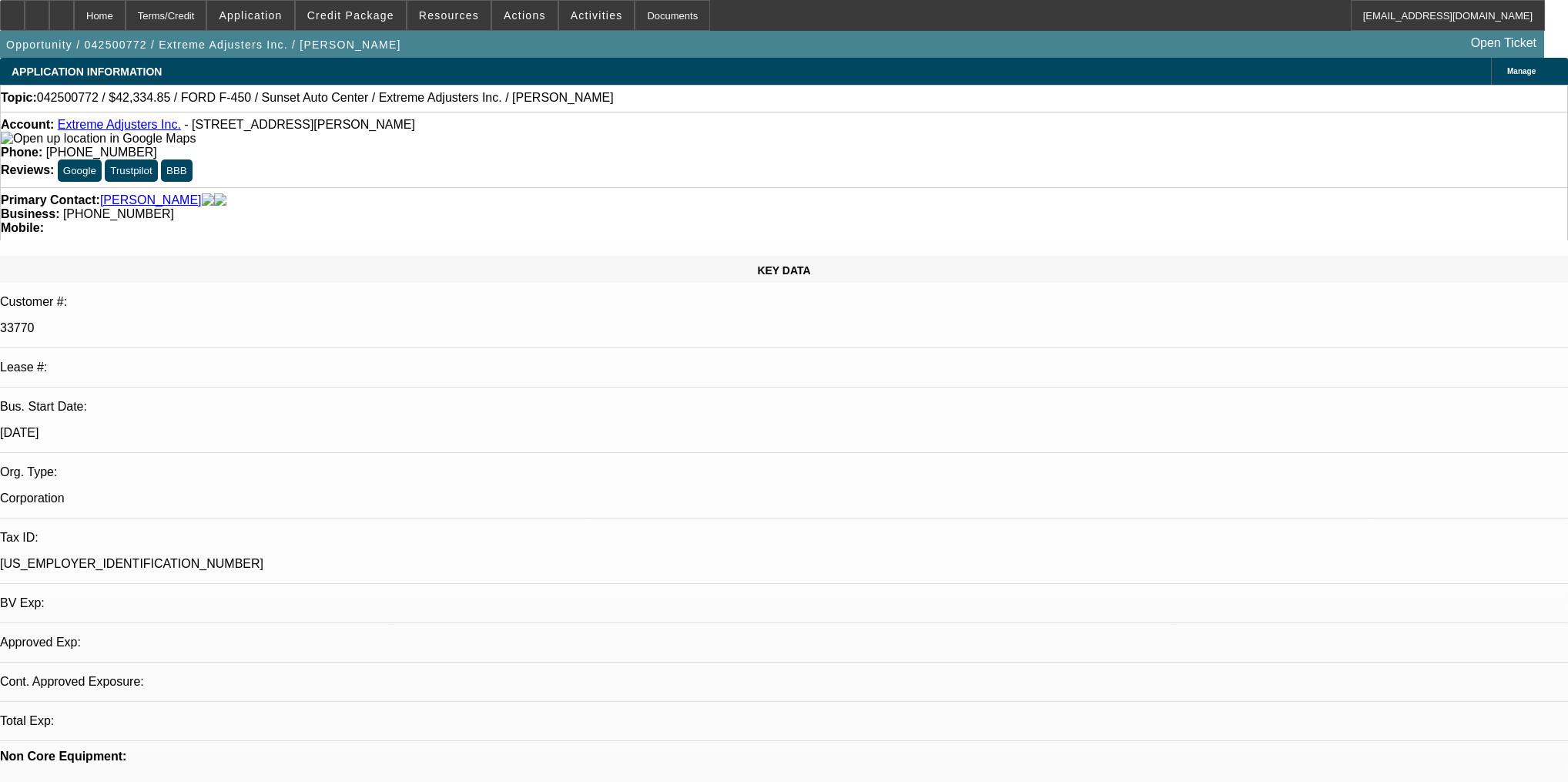
select select "0.1"
select select "4"
select select "0"
select select "2"
select select "0.1"
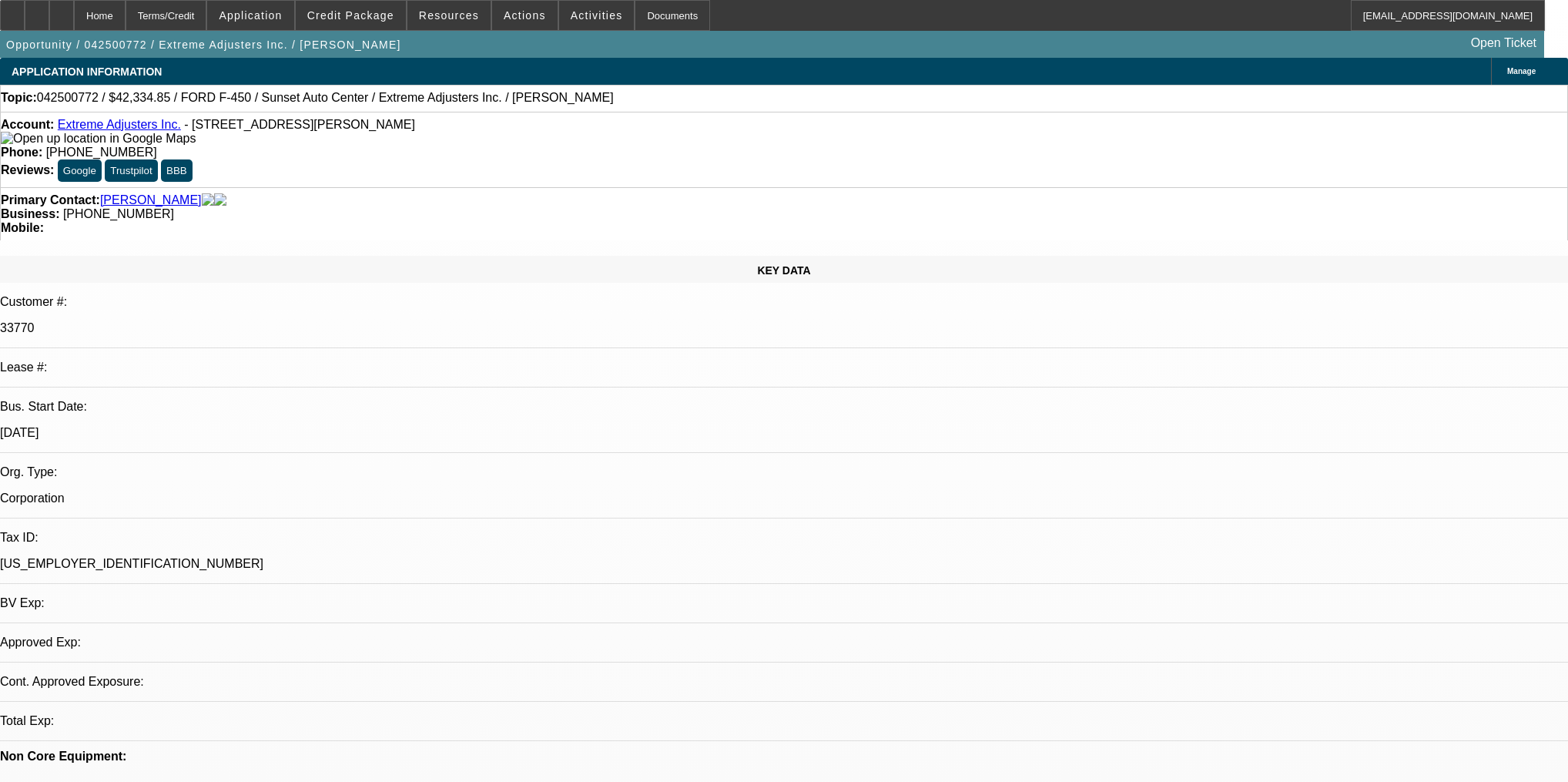
select select "4"
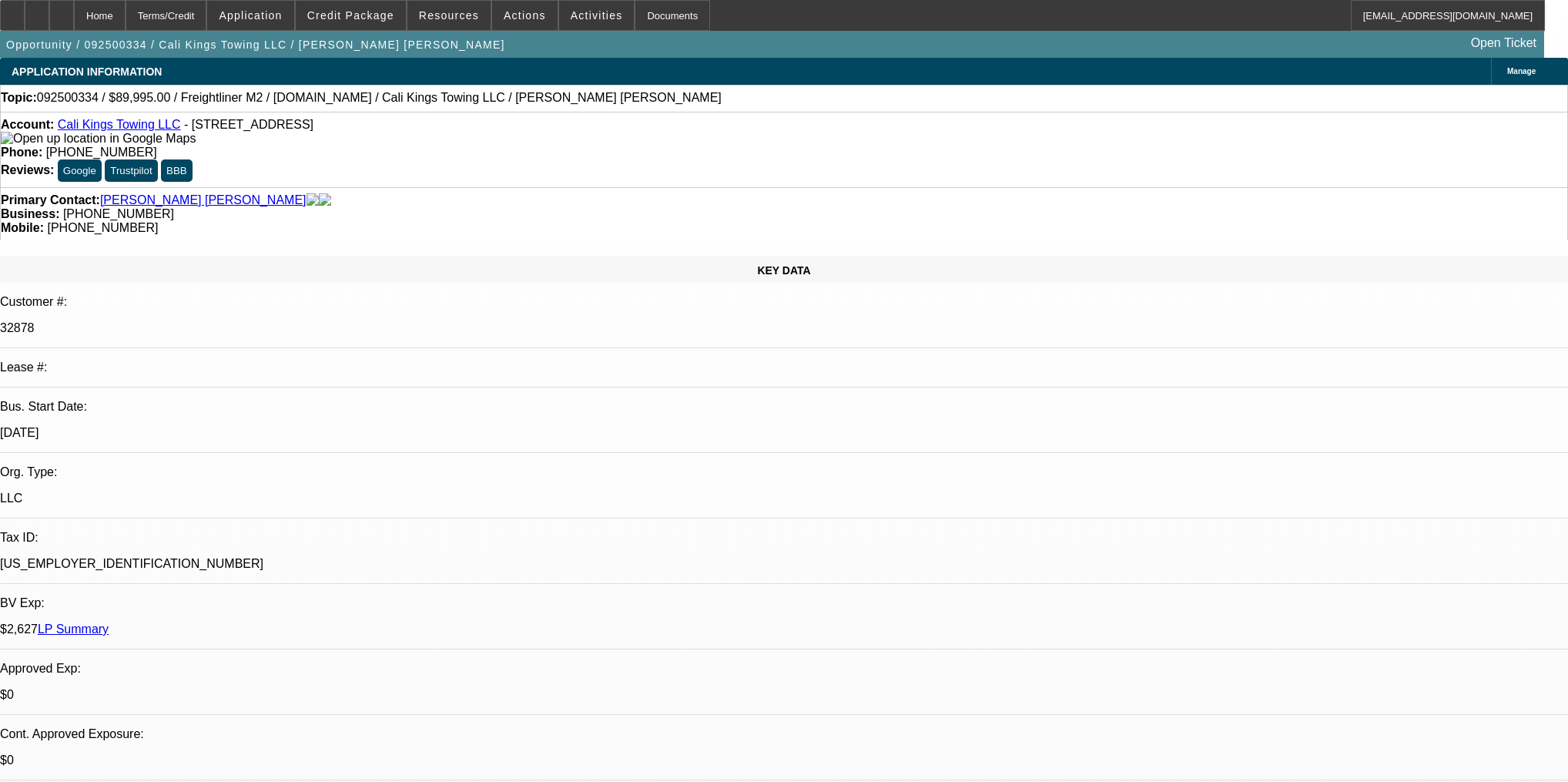
select select "0"
select select "2"
select select "0.1"
select select "4"
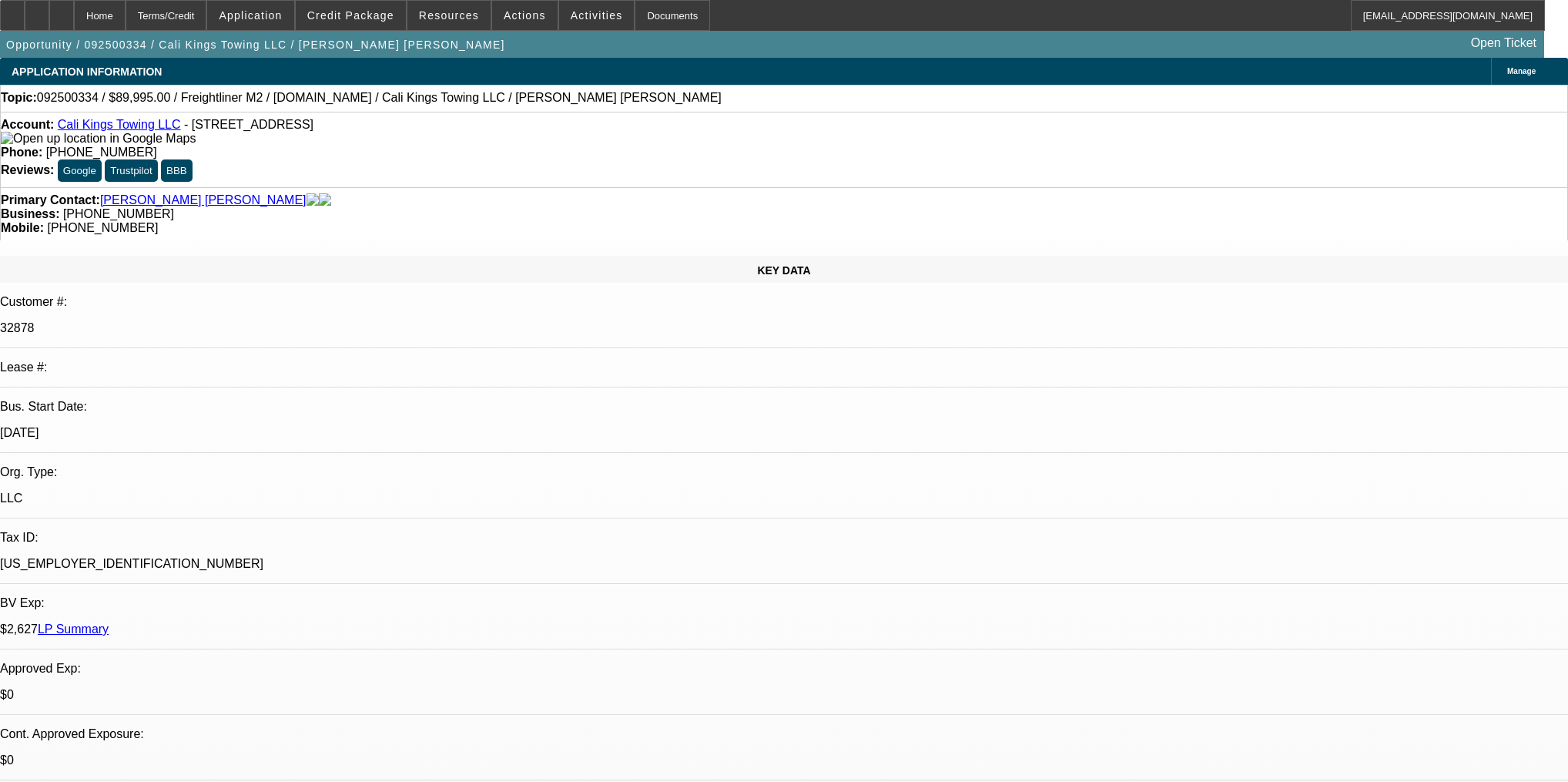
select select "0"
select select "2"
select select "0.1"
select select "4"
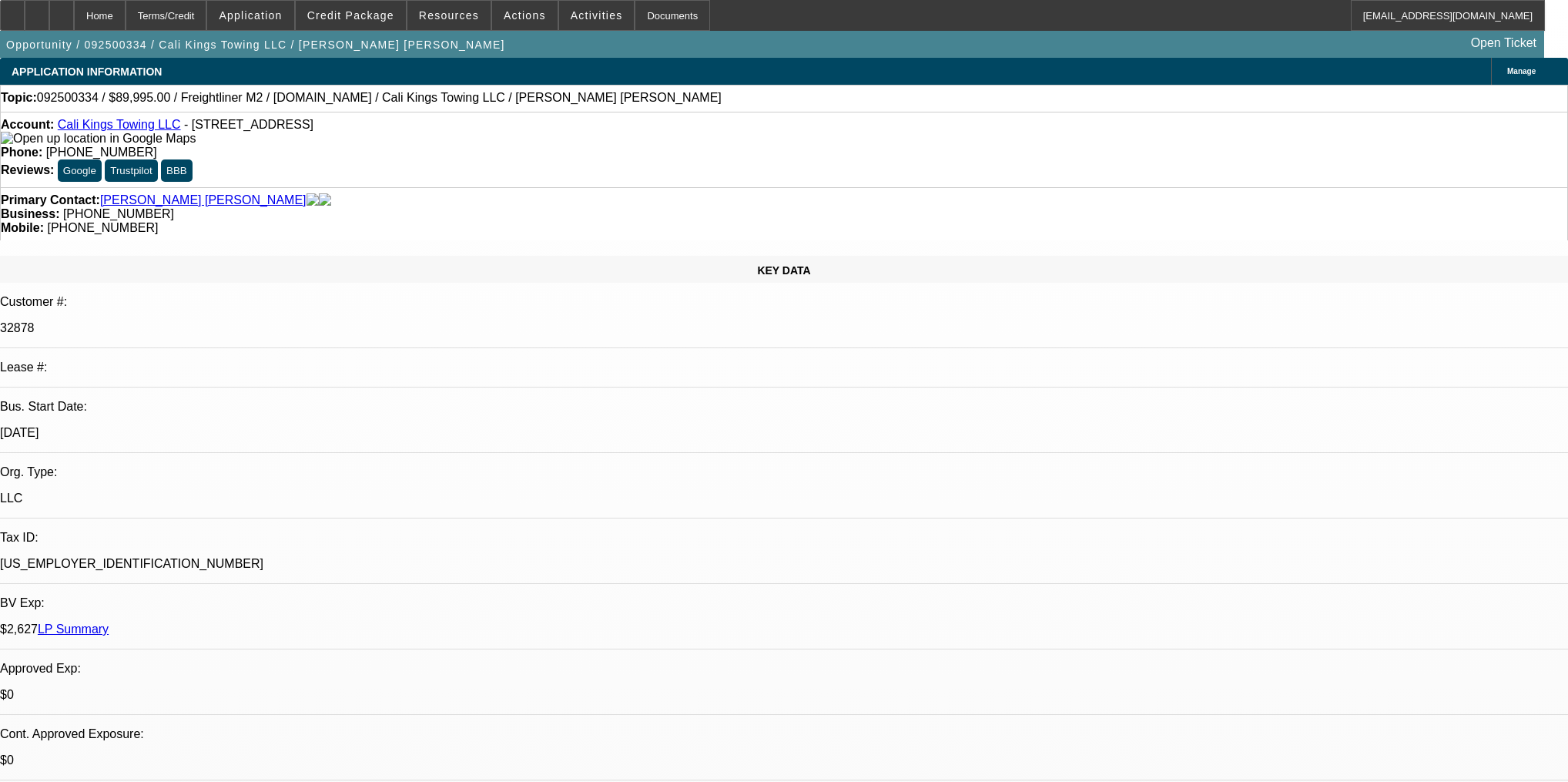
select select "0"
select select "2"
select select "0"
select select "6"
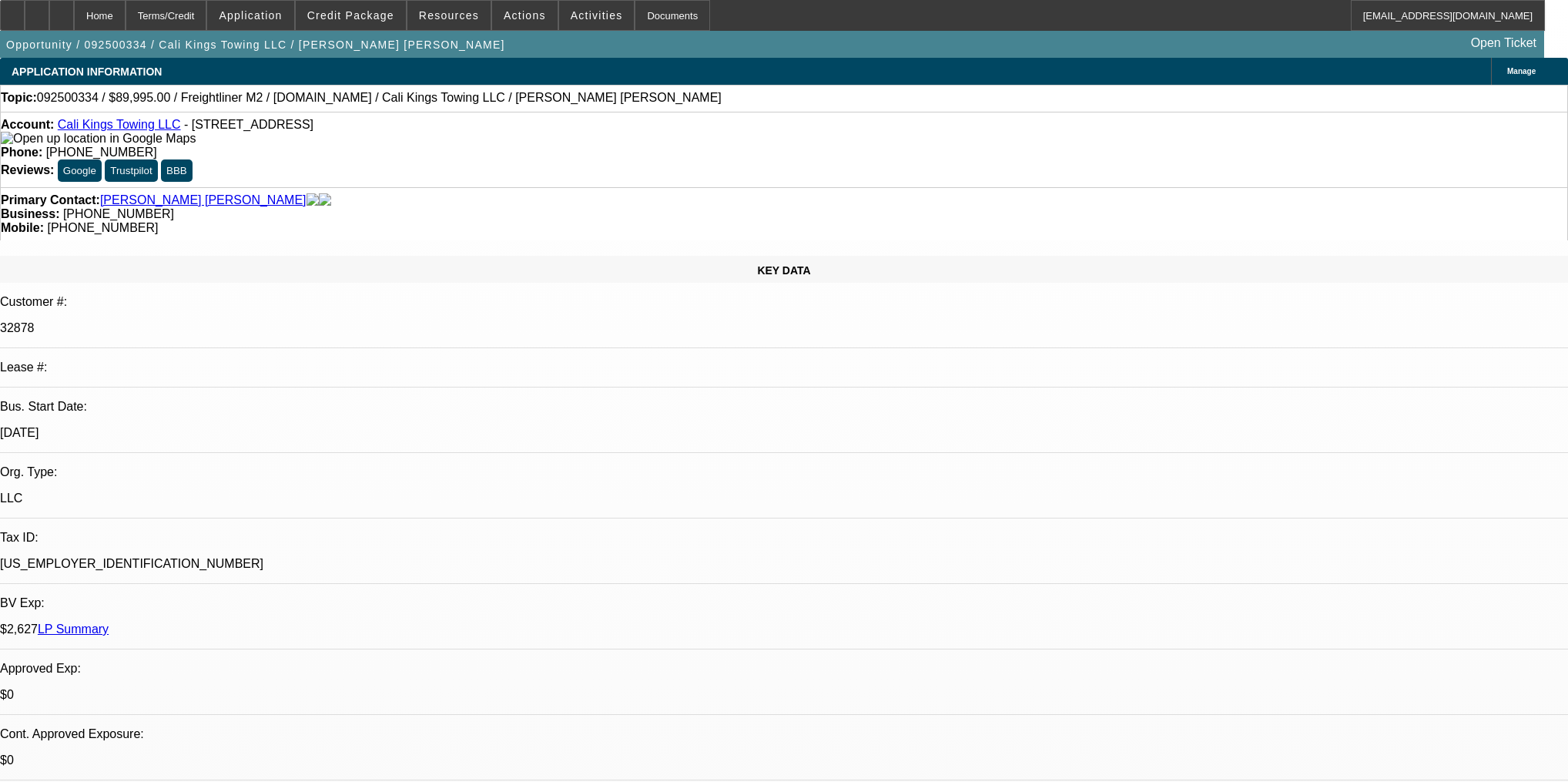
select select "0"
select select "2"
select select "0.1"
select select "4"
